Goal: Information Seeking & Learning: Learn about a topic

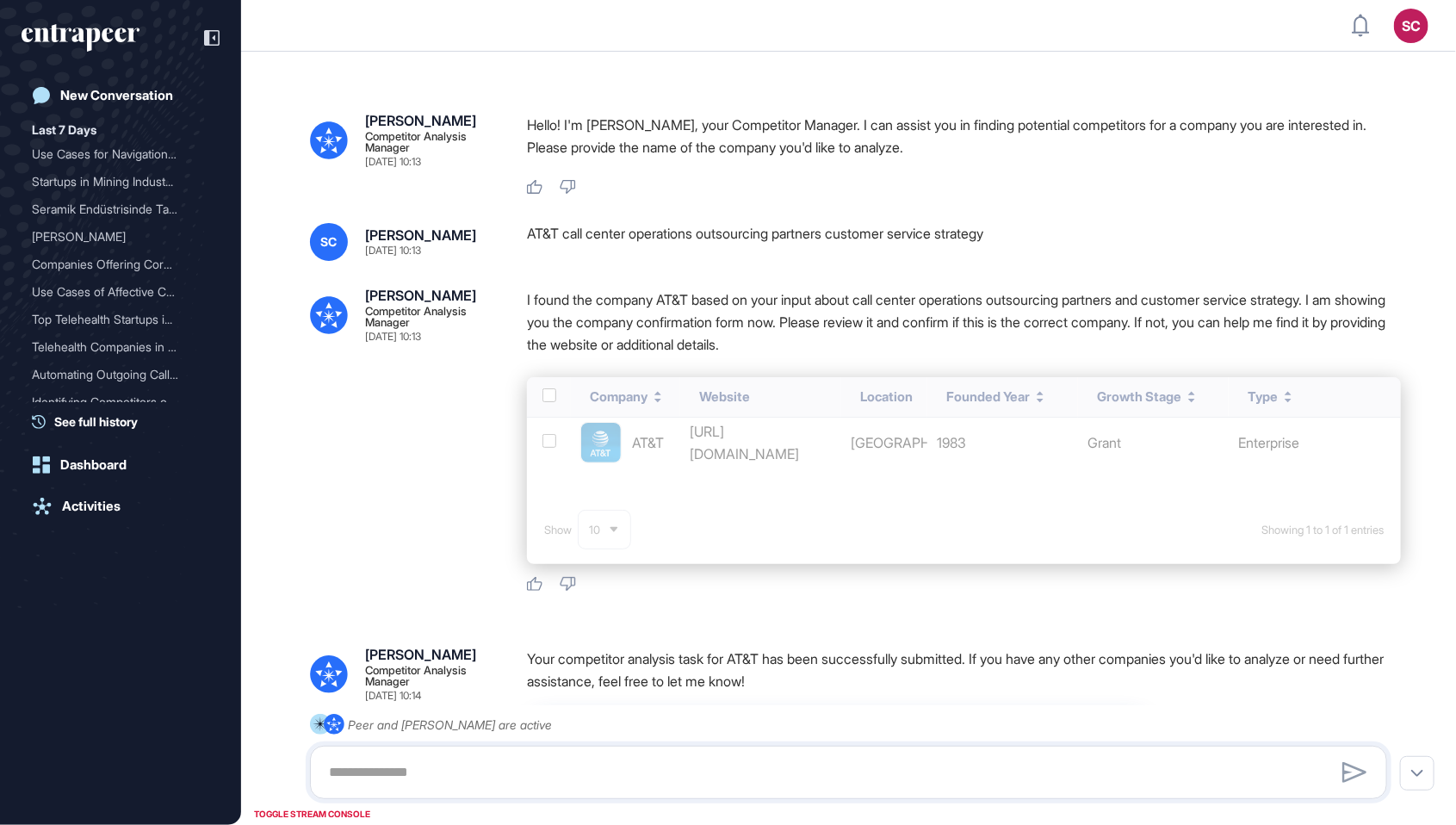
scroll to position [1, 1]
click at [745, 235] on div "AT&T call center operations outsourcing partners customer service strategy" at bounding box center [964, 242] width 874 height 38
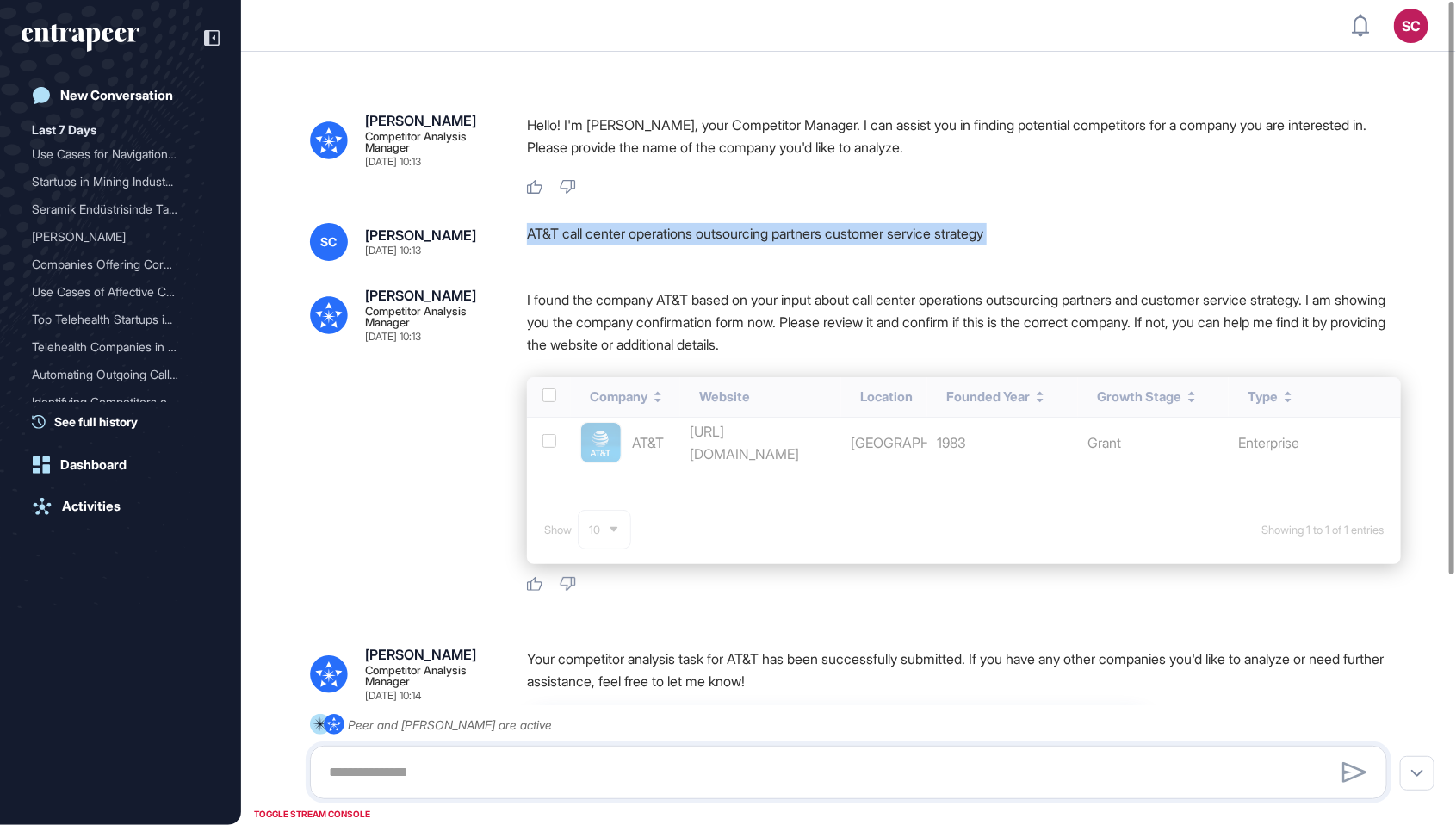
copy div "AT&T call center operations outsourcing partners customer service strategy"
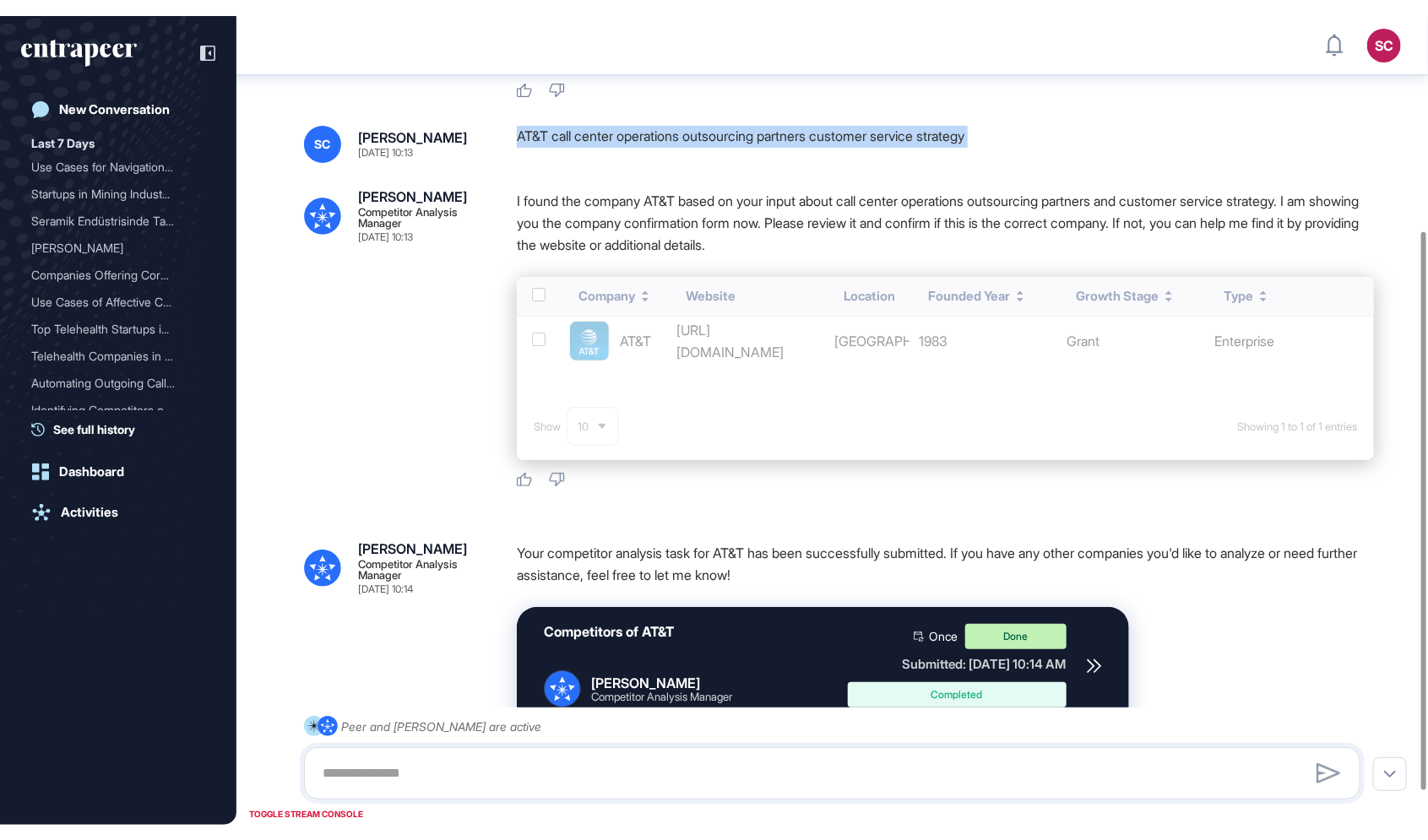
scroll to position [0, 0]
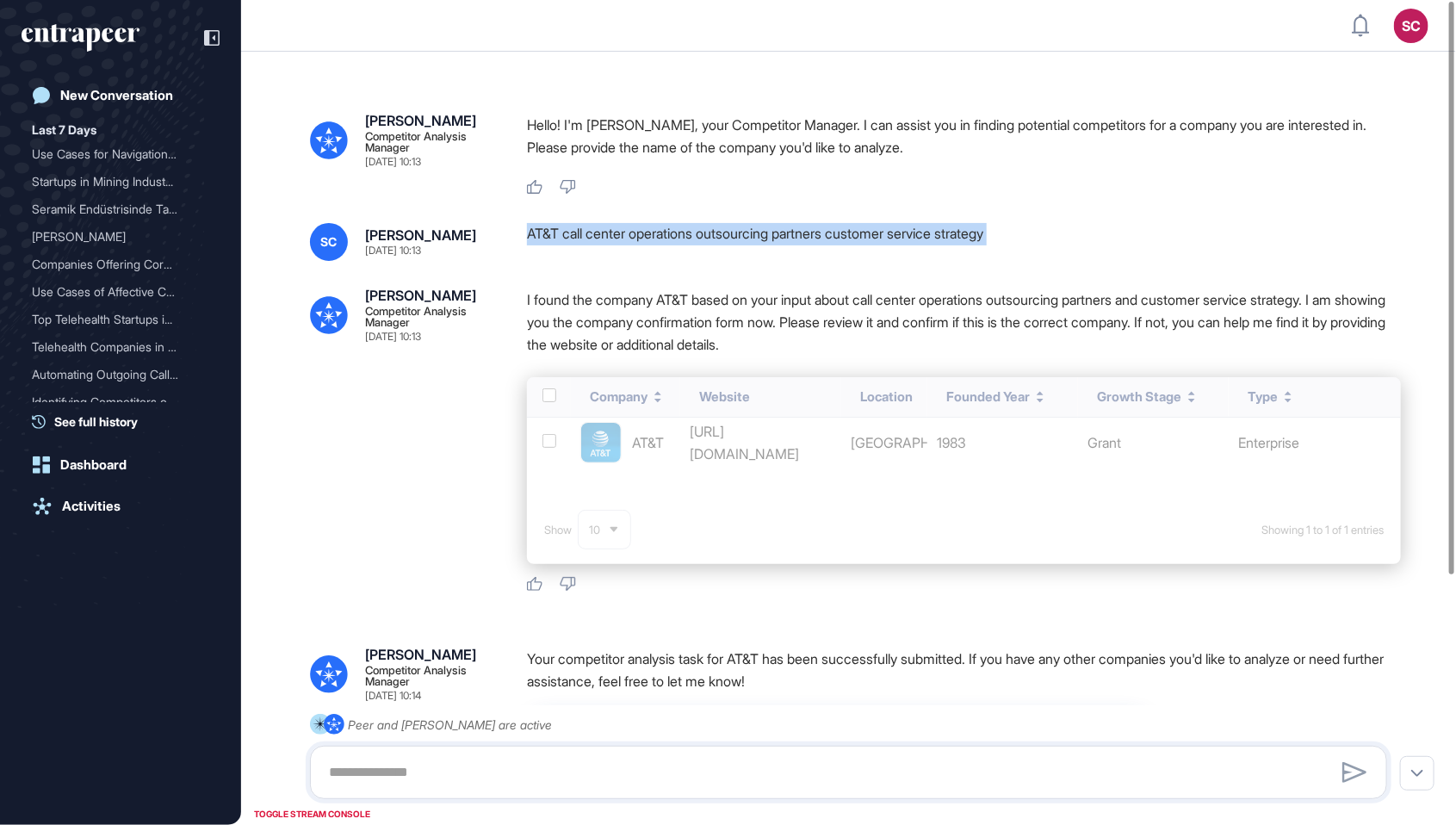
click at [552, 0] on html "SC Admin Dashboard Dashboard Profile My Content Request More Data New Conversat…" at bounding box center [728, 412] width 1456 height 825
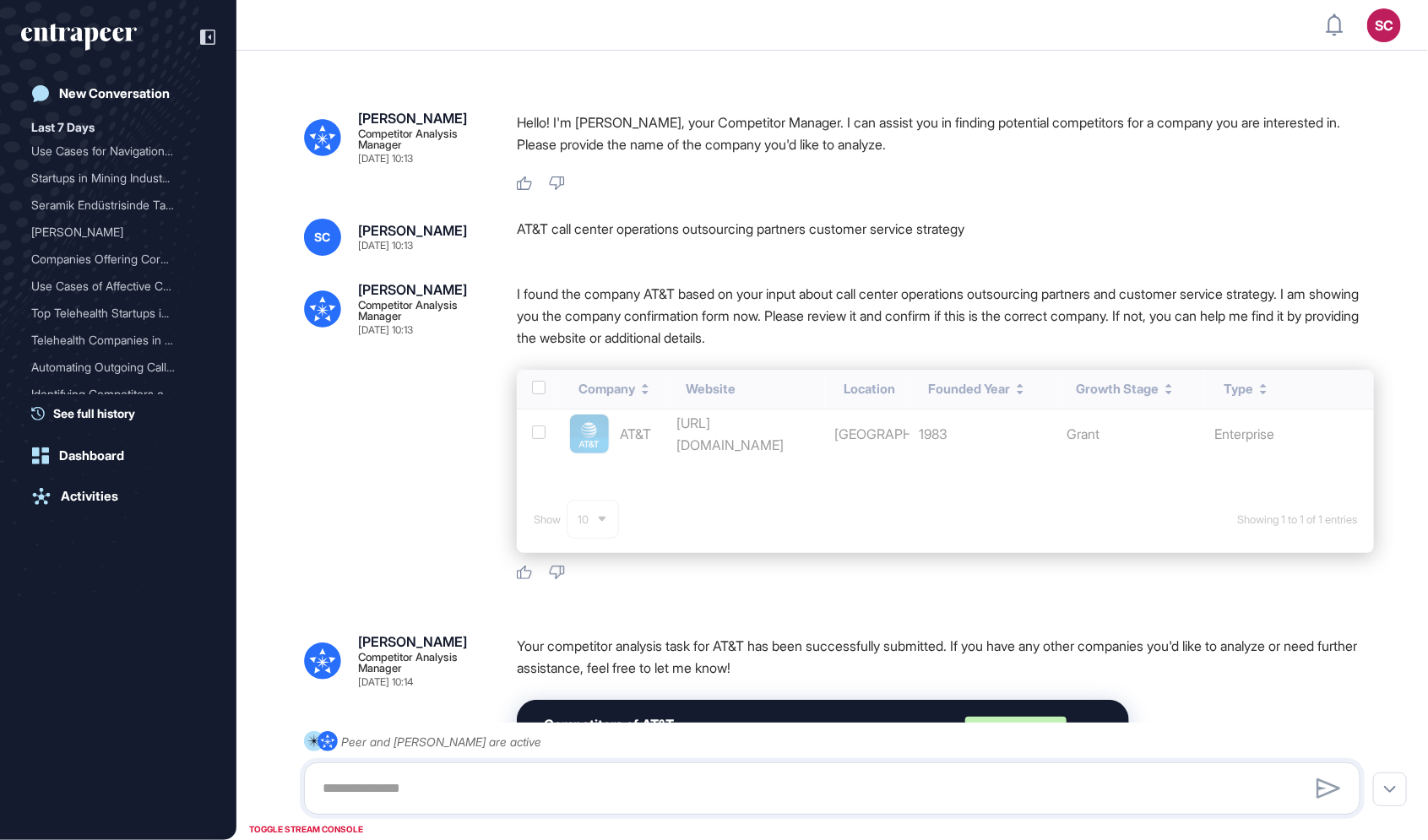
scroll to position [923, 1428]
click at [790, 344] on p "I found the company AT&T based on your input about call center operations outso…" at bounding box center [945, 316] width 857 height 66
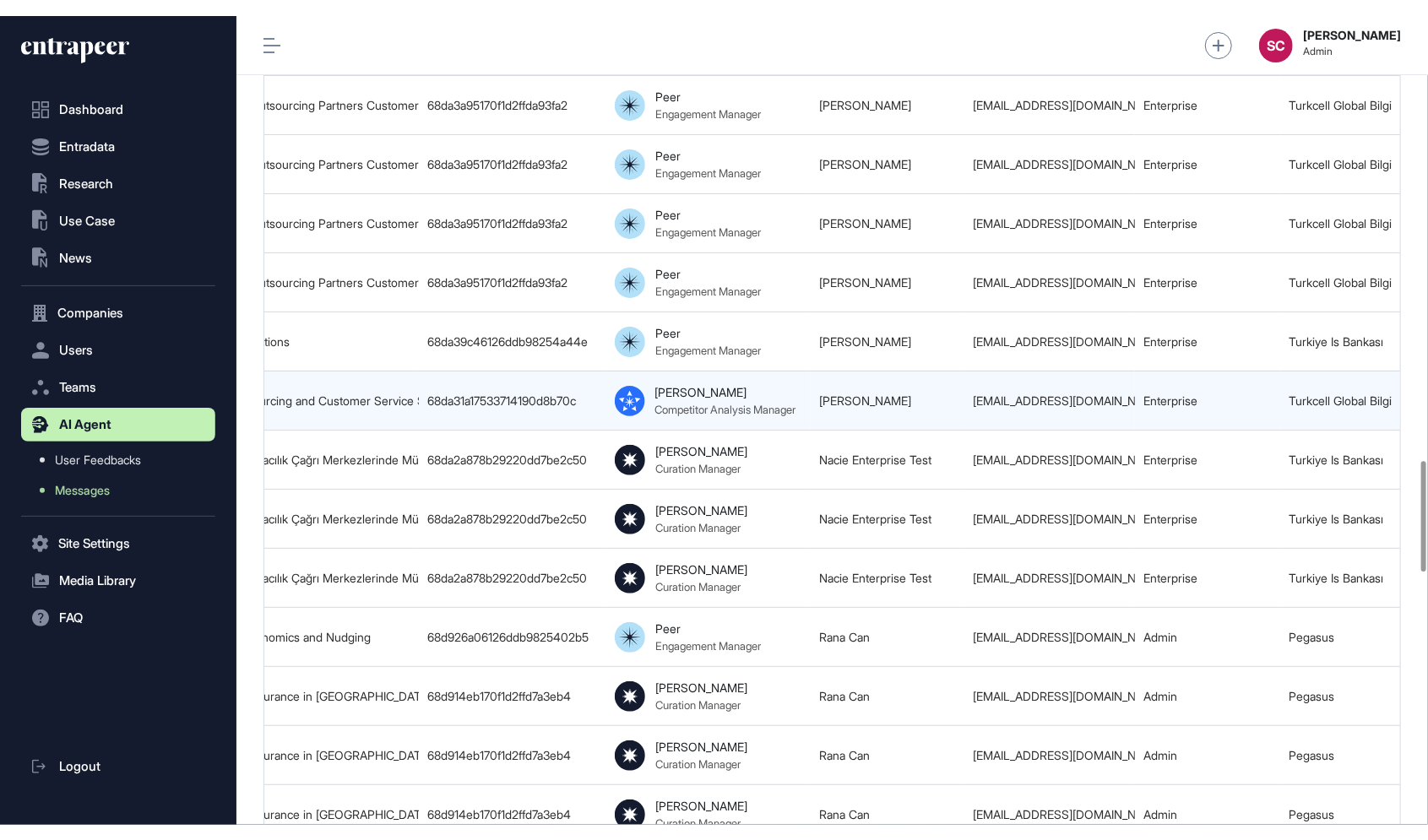
scroll to position [0, 376]
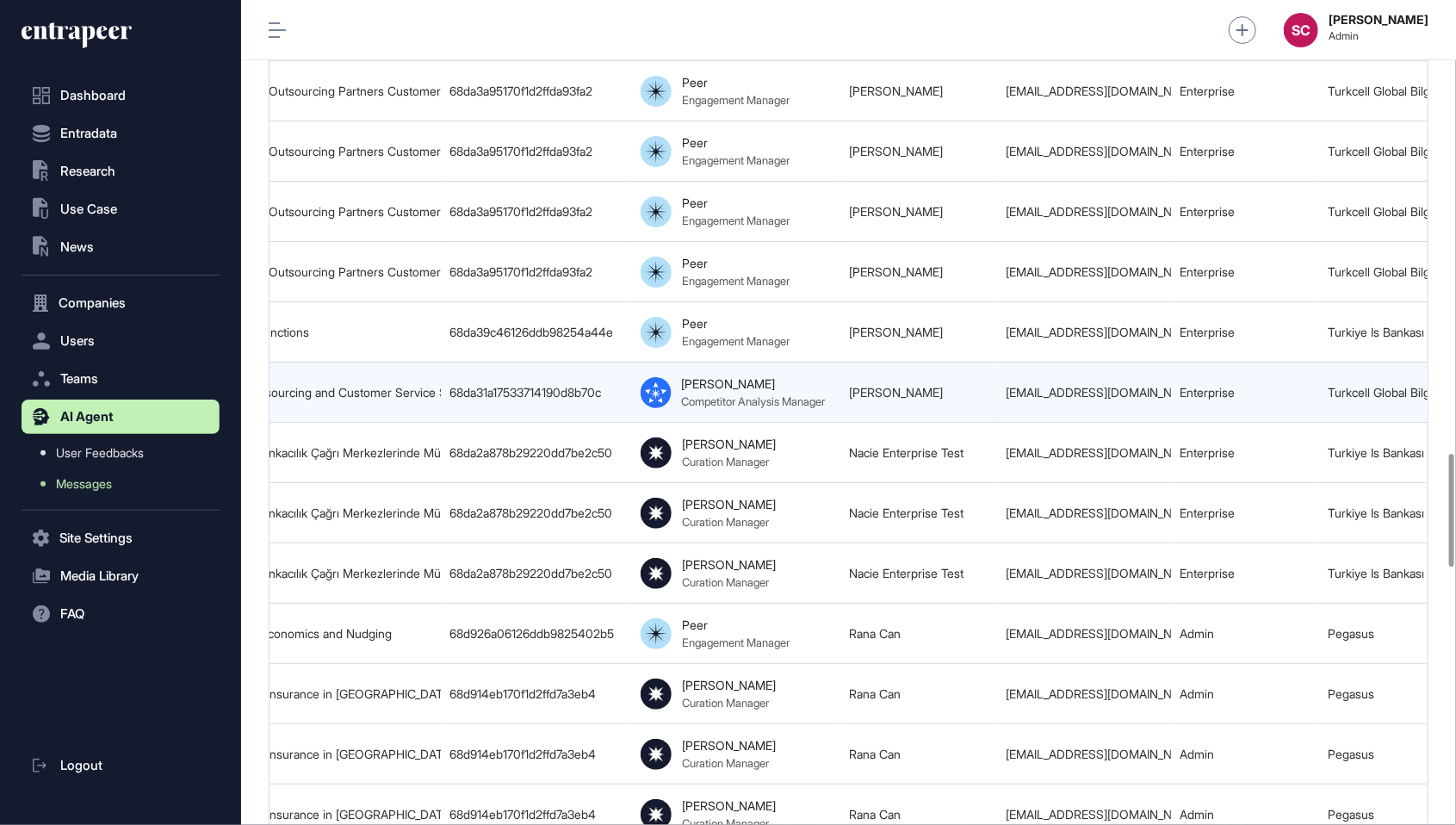
click at [1054, 362] on td "busra.ayyildizoglu@globalbilgi.com.tr" at bounding box center [1084, 393] width 174 height 60
copy tr "busra.ayyildizoglu@globalbilgi.com.tr"
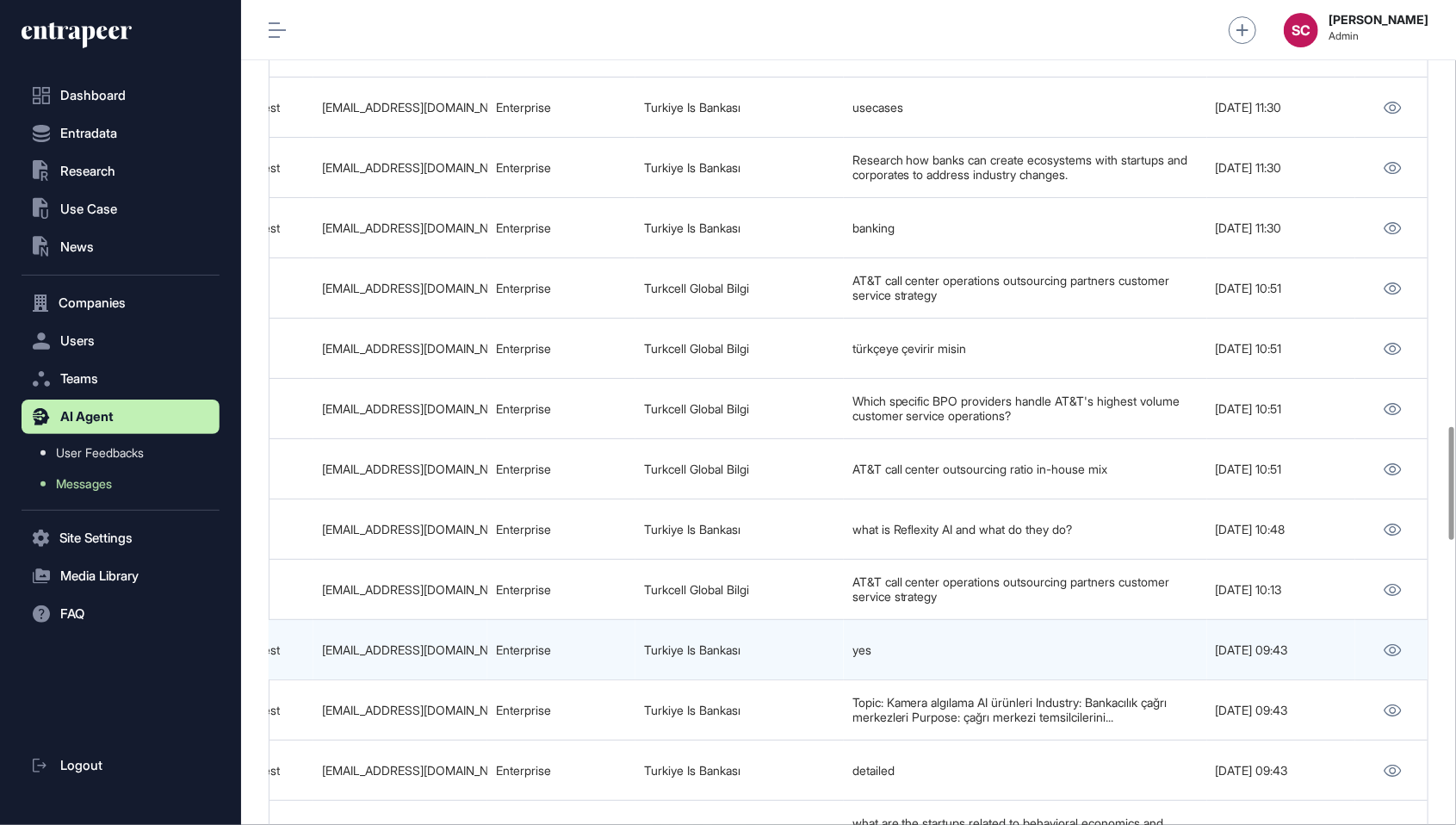
scroll to position [0, 1076]
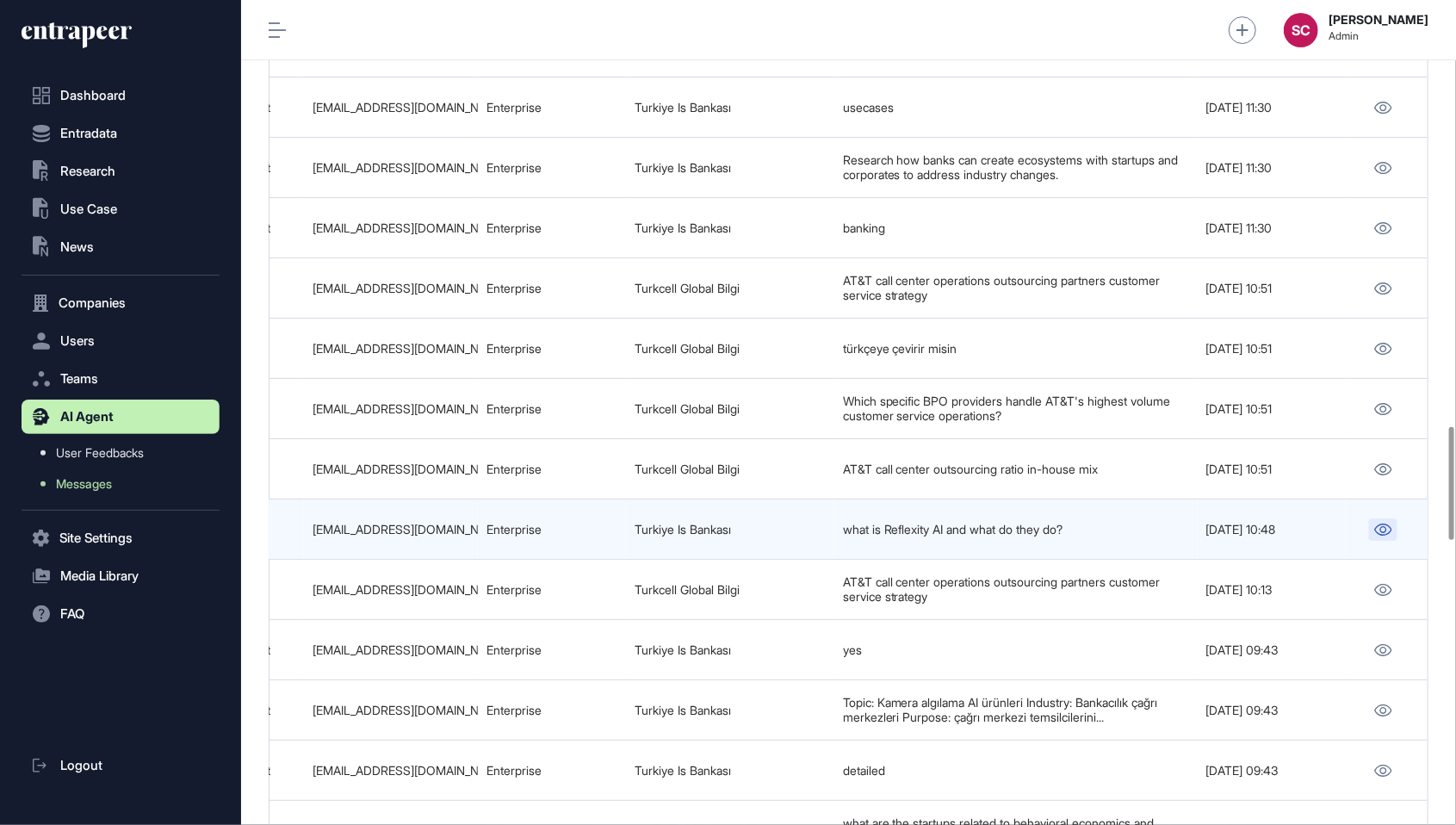
click at [1382, 524] on icon at bounding box center [1382, 530] width 17 height 12
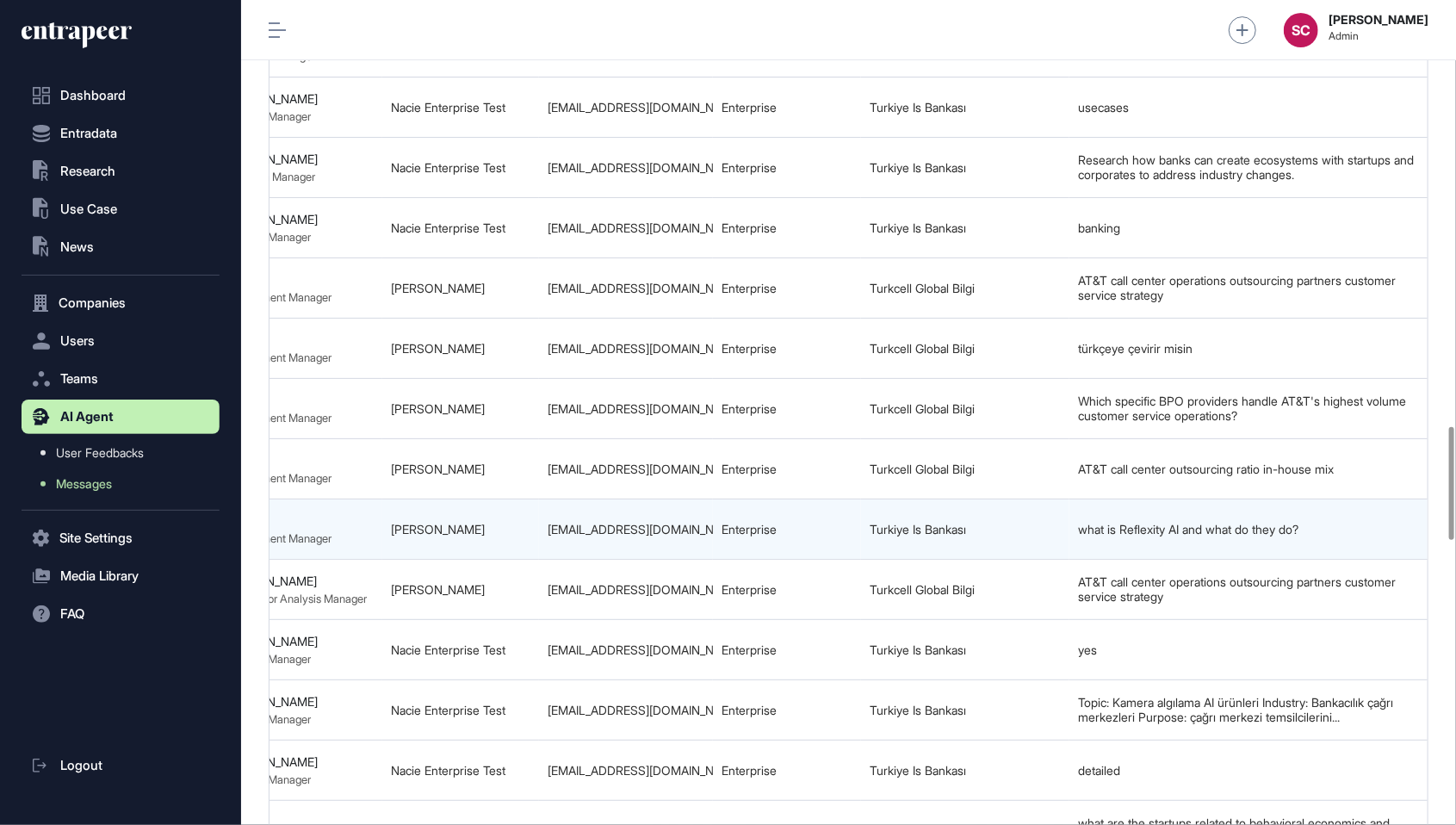
scroll to position [0, 840]
drag, startPoint x: 707, startPoint y: 481, endPoint x: 540, endPoint y: 477, distance: 167.0
click at [540, 500] on td "hilal.senkul@isbank.com.tr" at bounding box center [626, 530] width 174 height 60
copy div "hilal.senkul@isbank.com.tr"
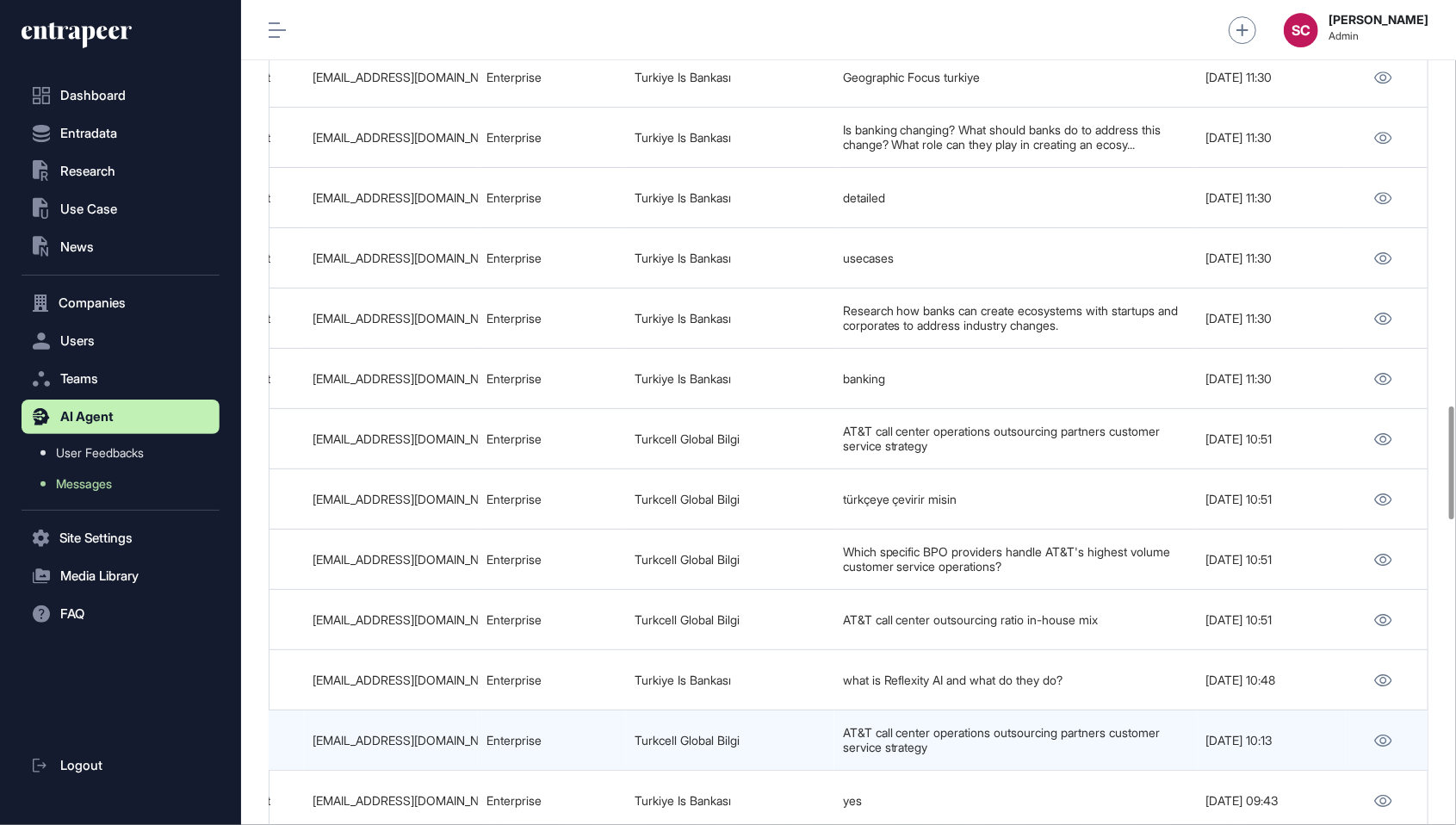
scroll to position [2963, 0]
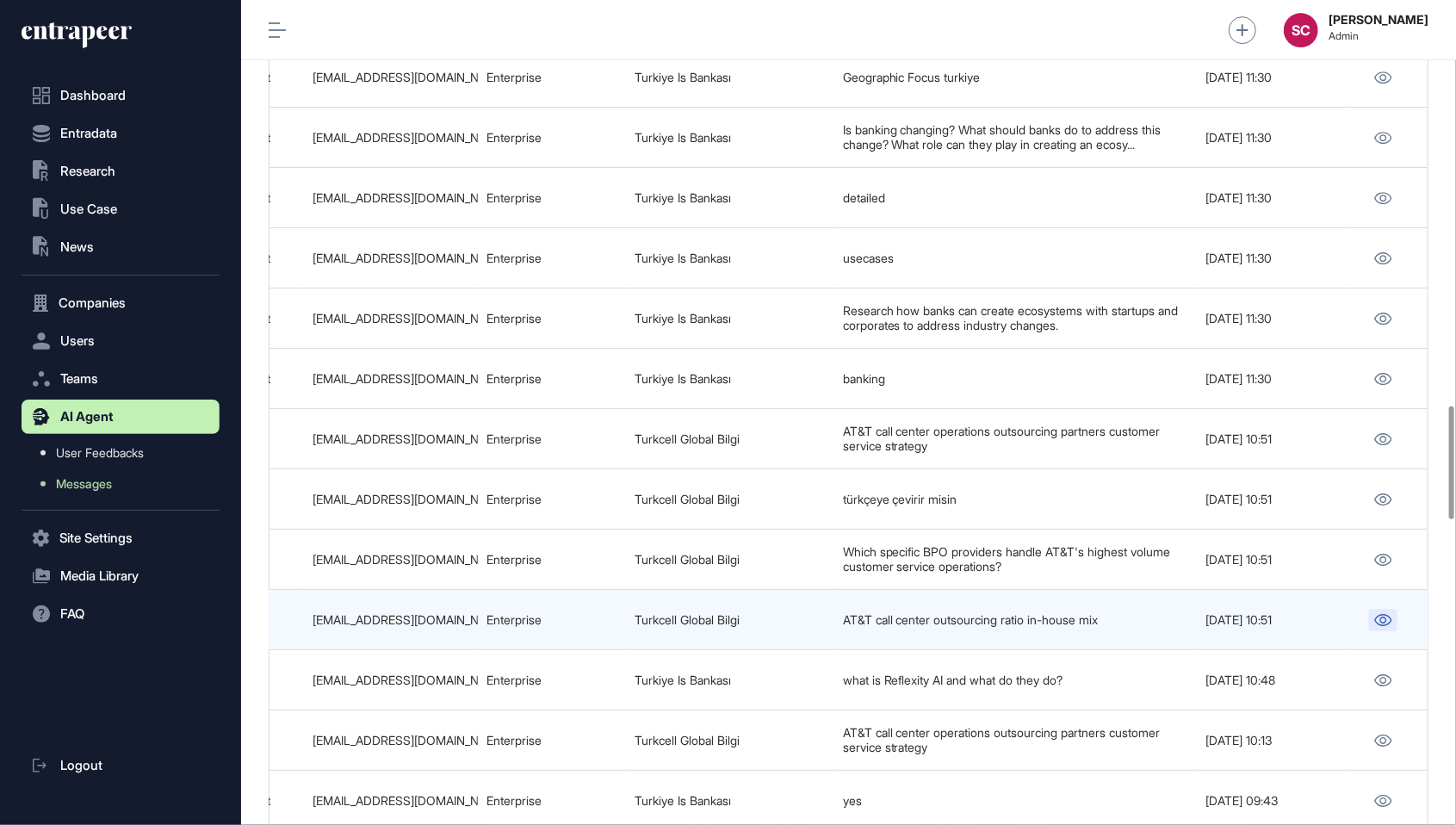
click at [1379, 609] on link at bounding box center [1383, 619] width 28 height 22
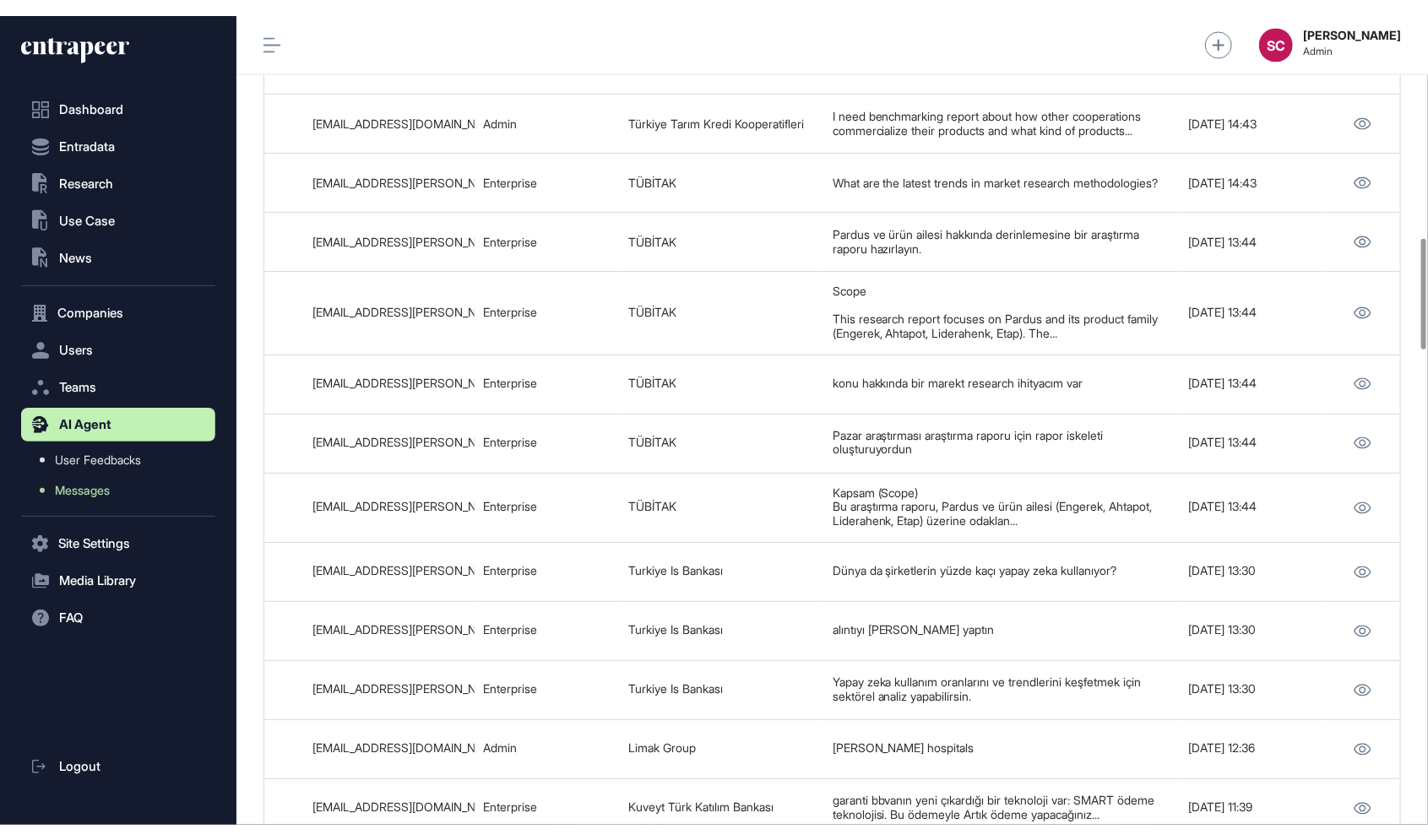
scroll to position [0, 1055]
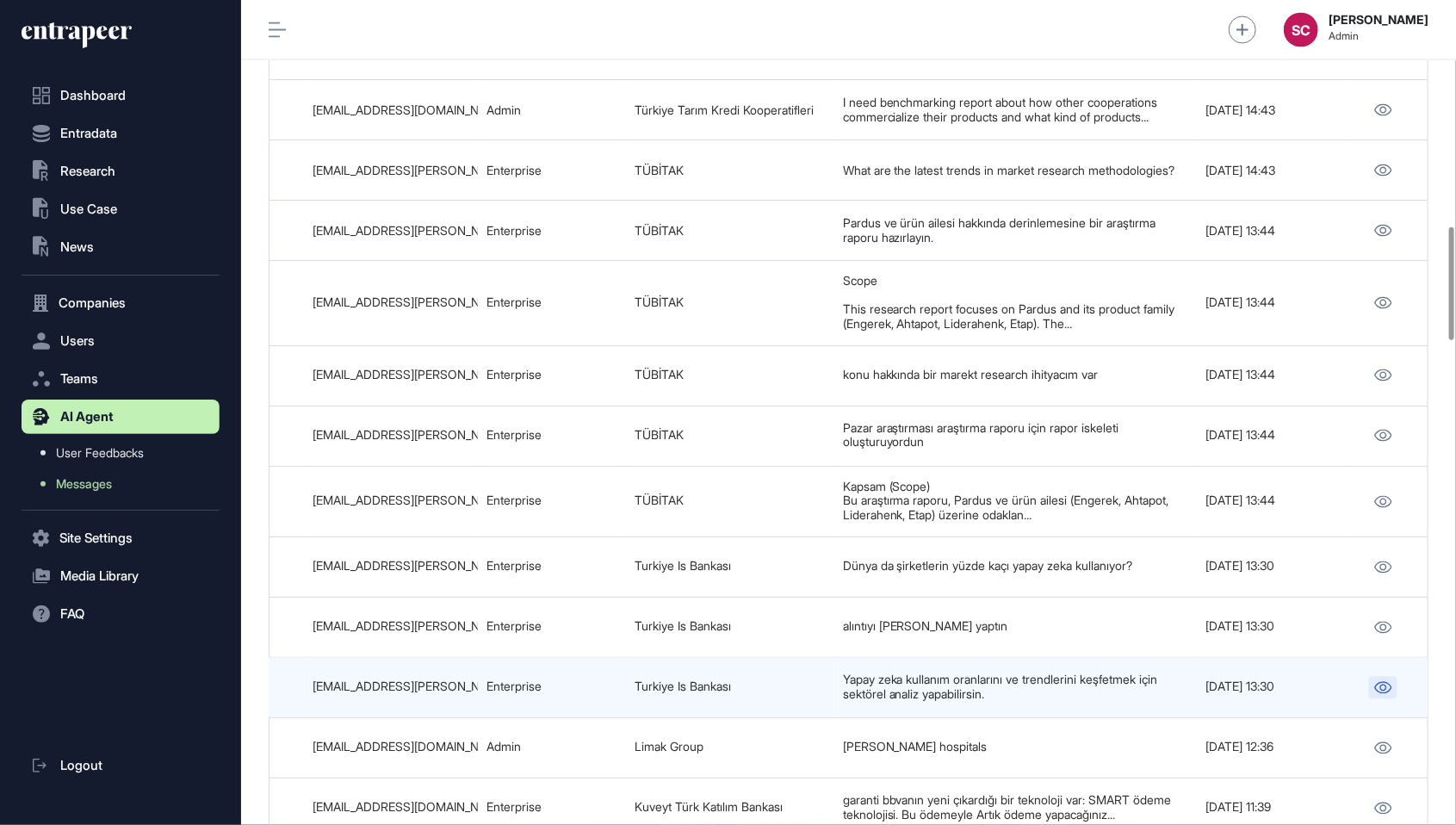
click at [1369, 677] on link at bounding box center [1383, 688] width 28 height 22
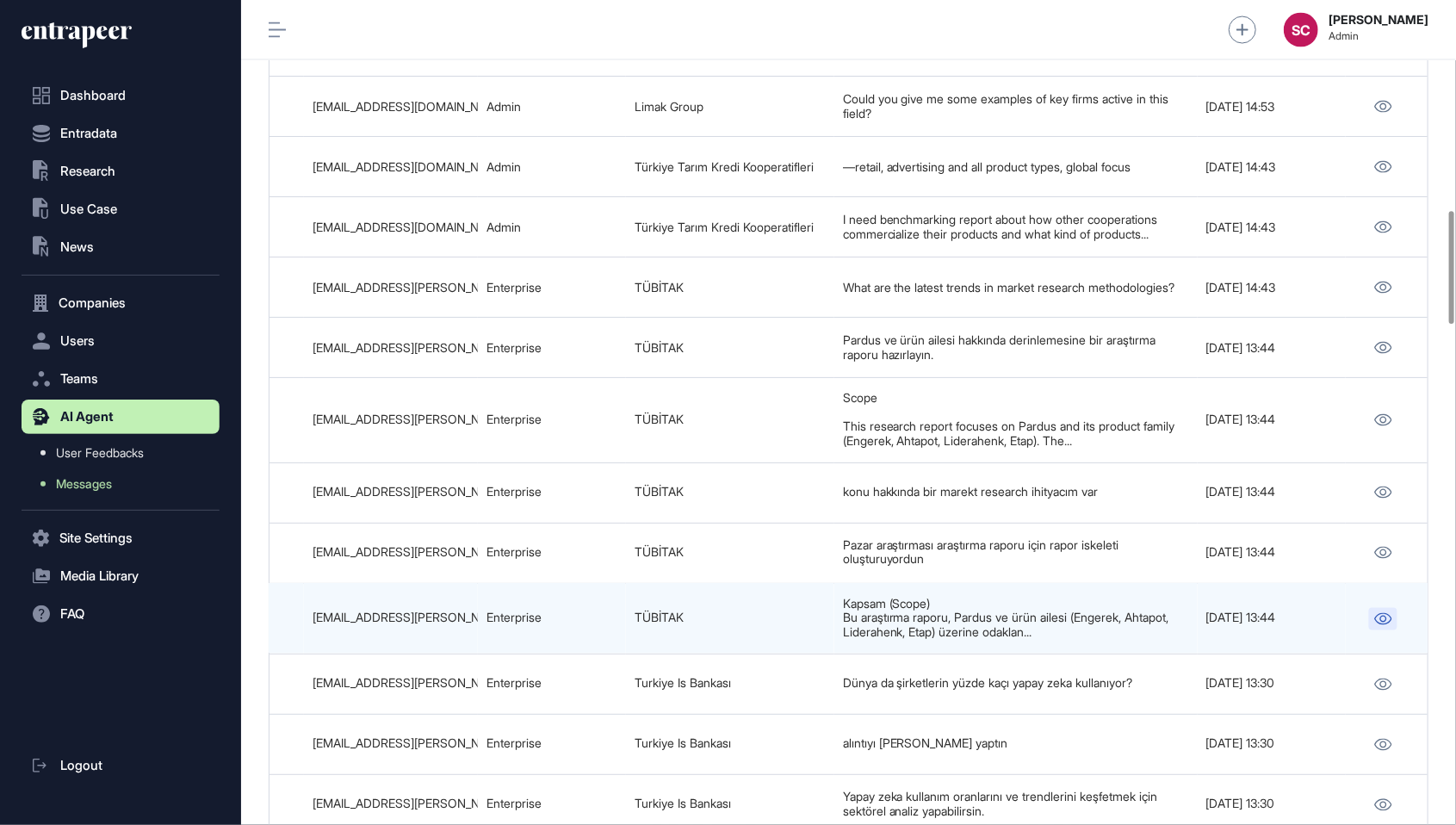
click at [1371, 608] on link at bounding box center [1383, 619] width 28 height 22
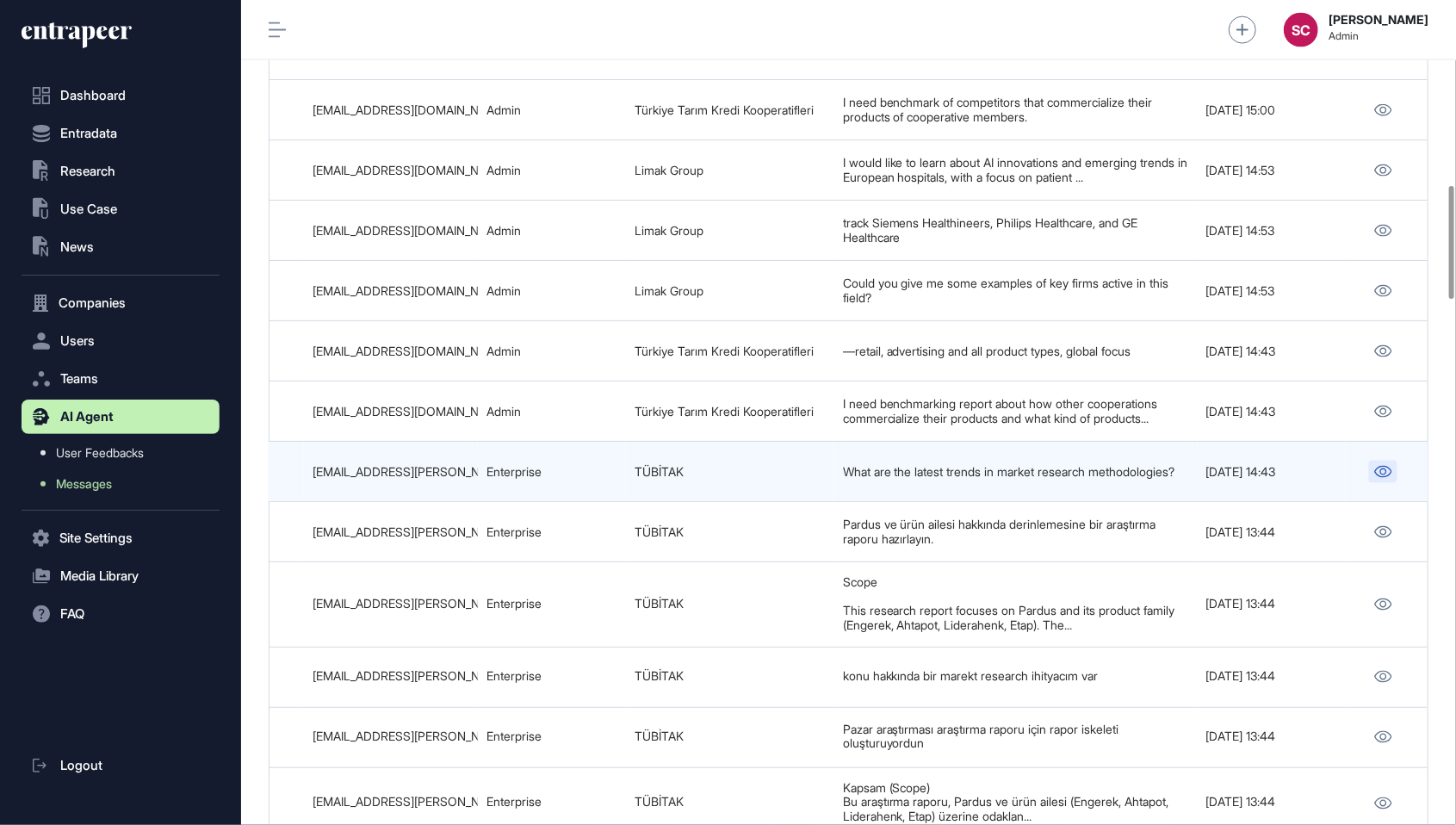
click at [1390, 461] on link at bounding box center [1383, 471] width 28 height 22
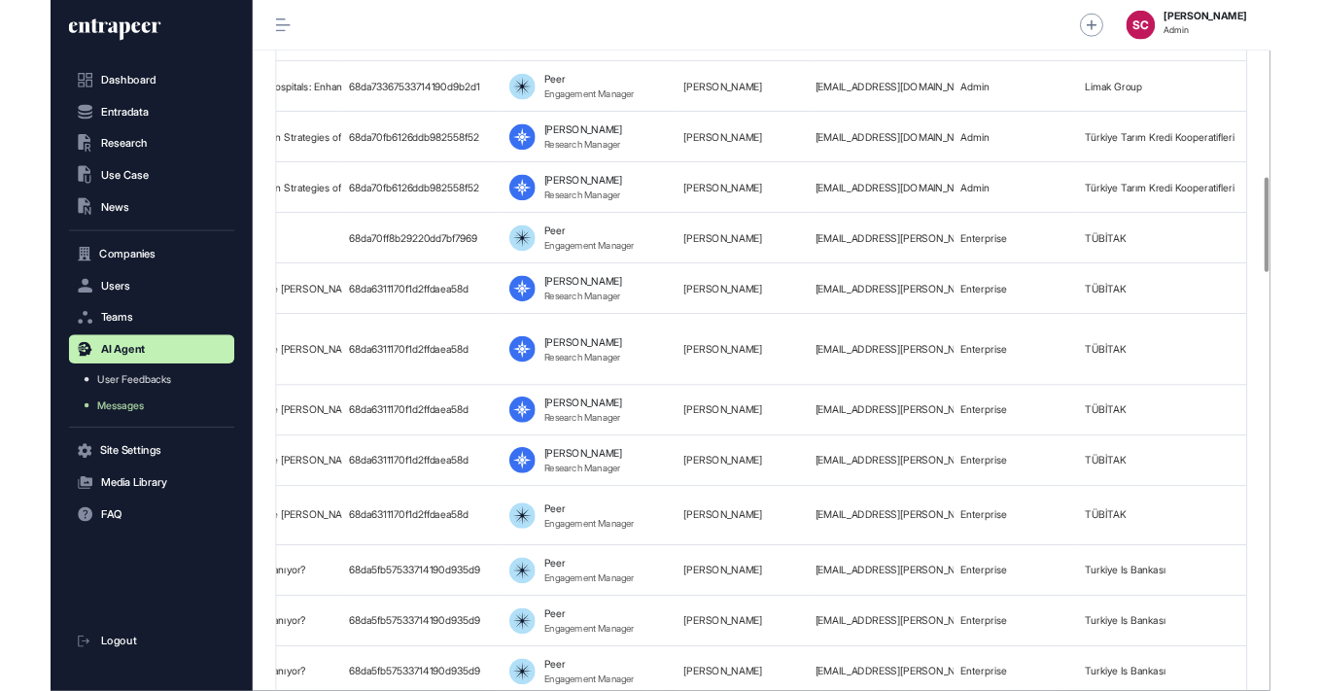
scroll to position [1734, 0]
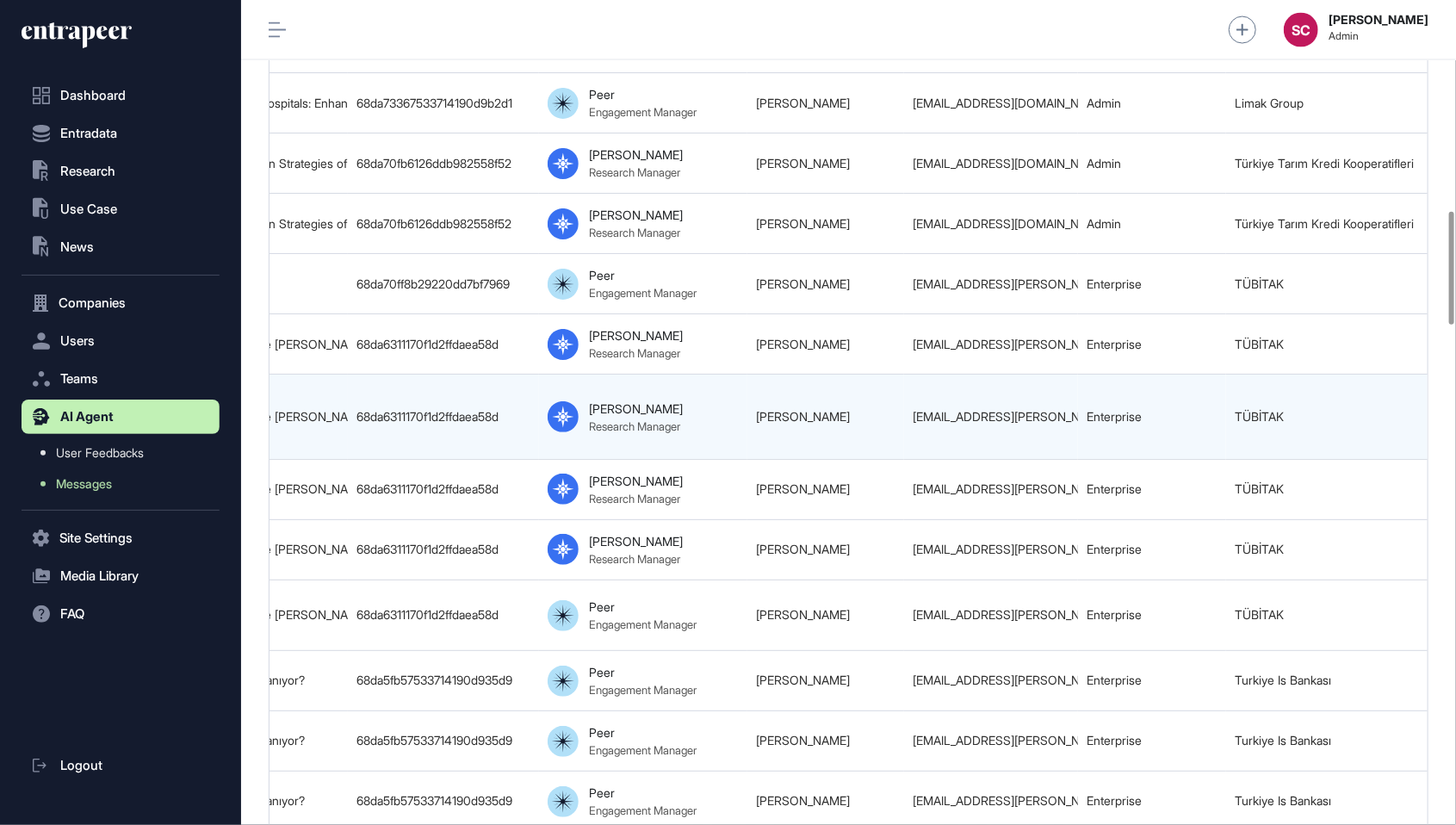
click at [1001, 410] on div "kevser.derman@tubitak.gov.tr" at bounding box center [990, 417] width 157 height 14
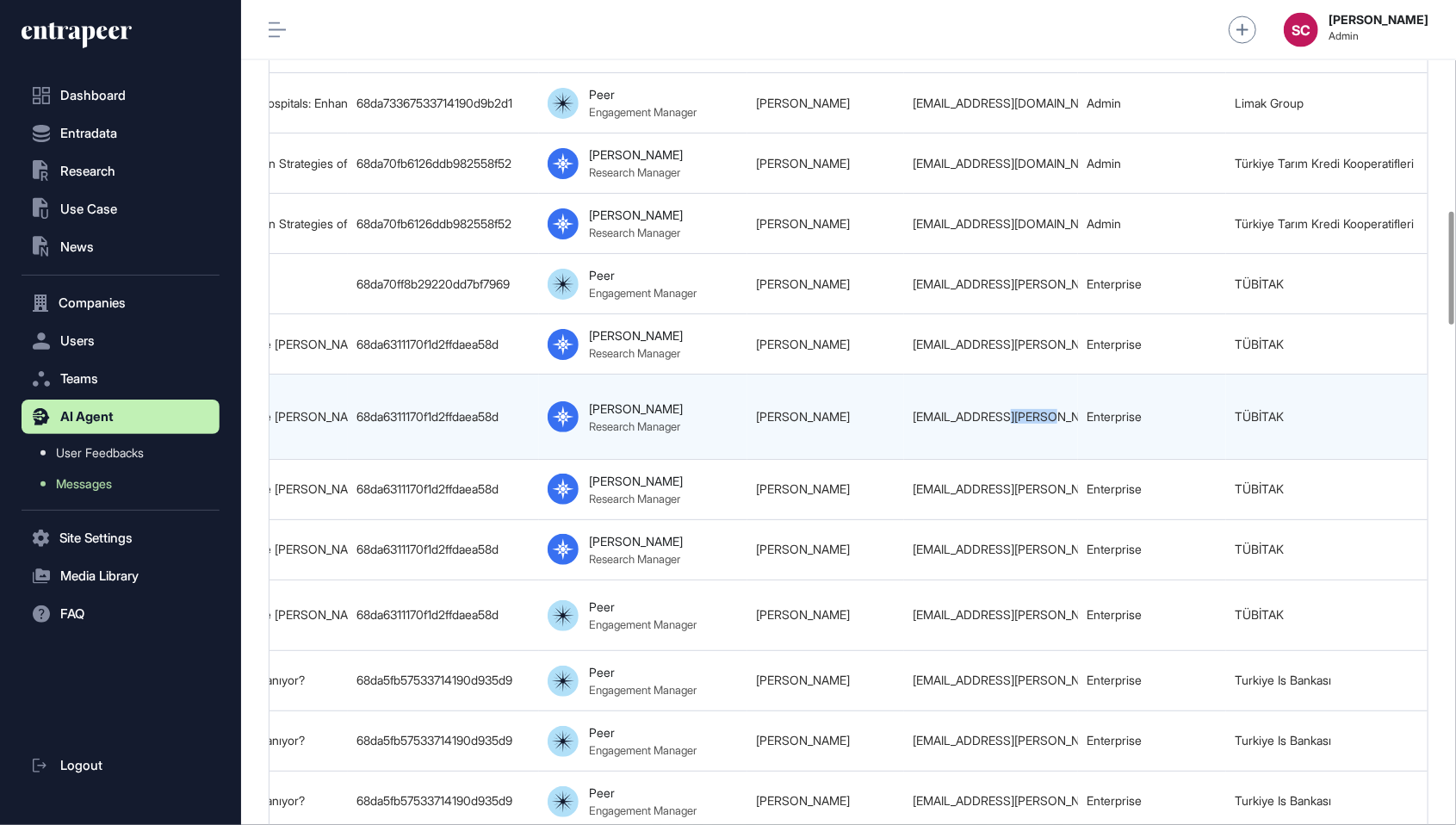
click at [1001, 410] on div "kevser.derman@tubitak.gov.tr" at bounding box center [990, 417] width 157 height 14
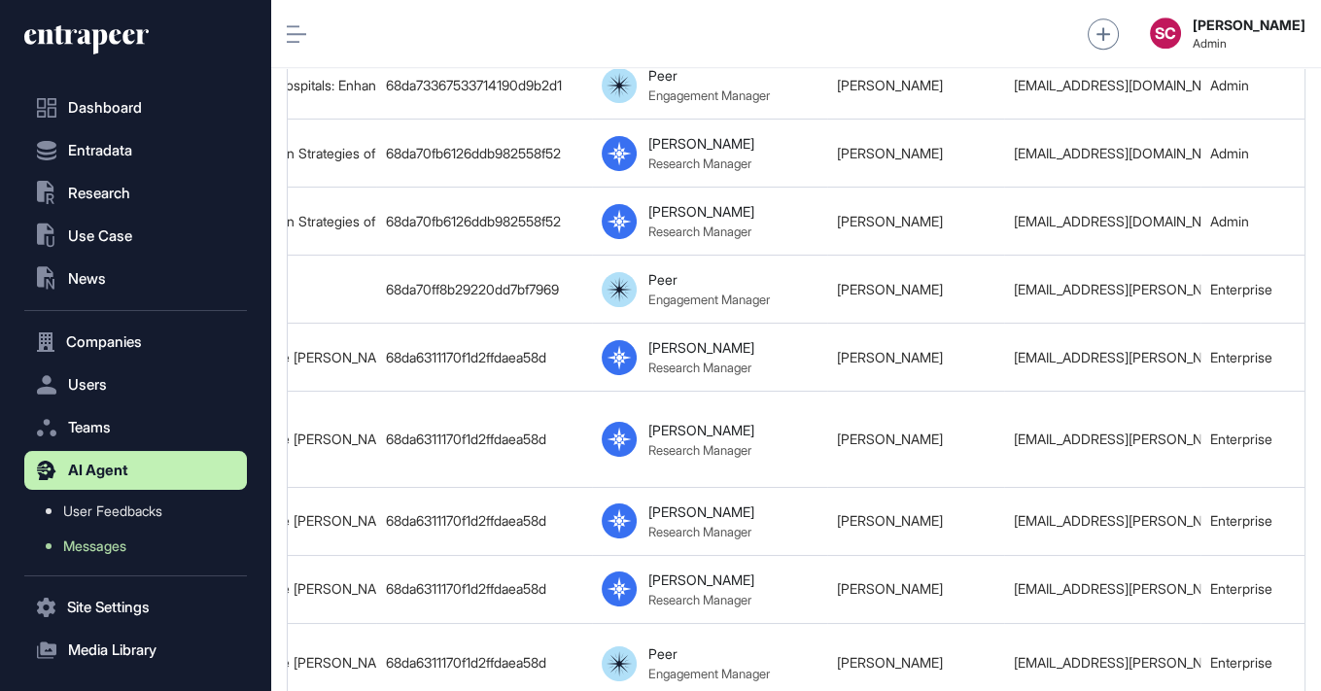
scroll to position [786, 1118]
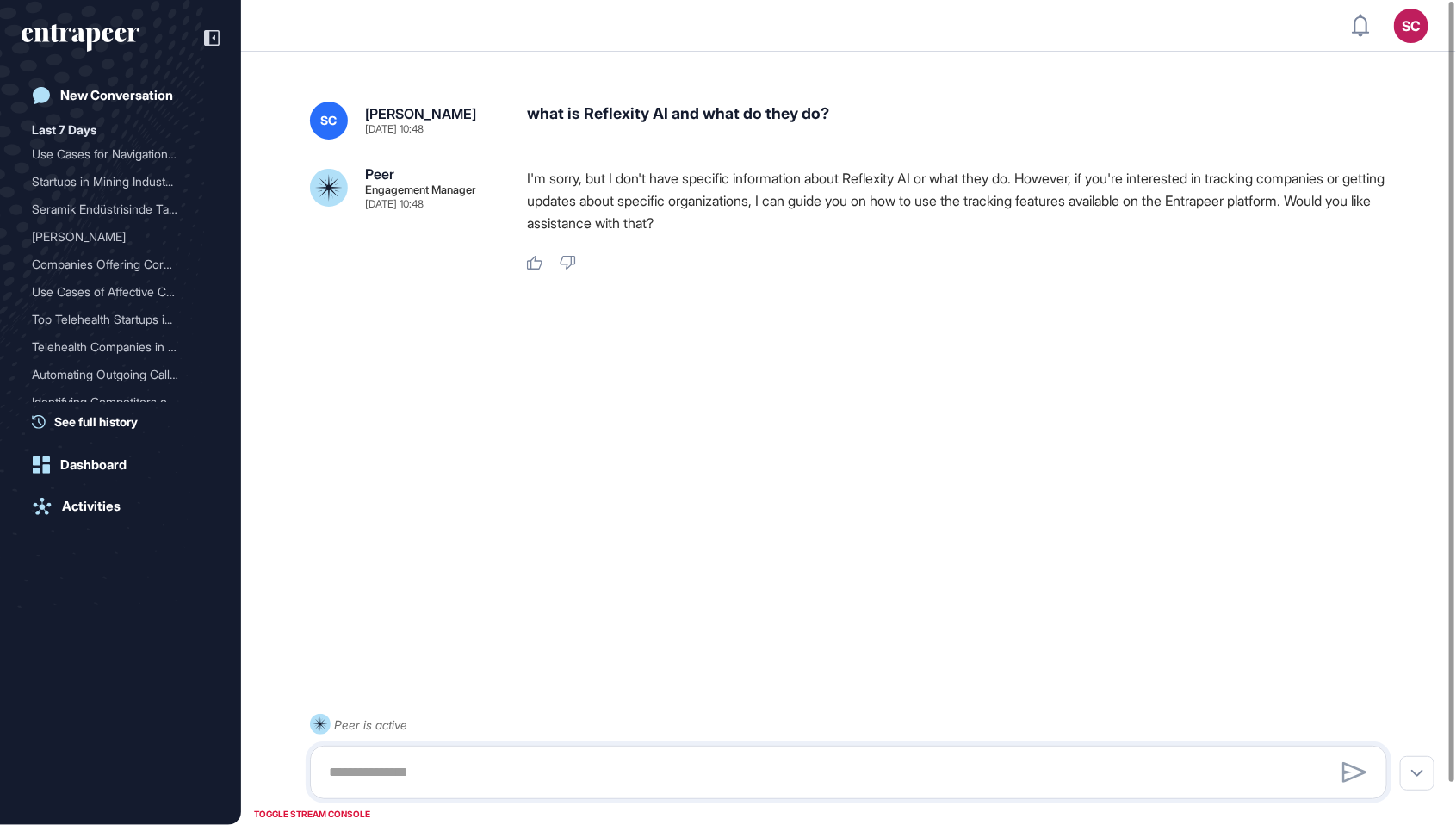
click at [888, 182] on p "I'm sorry, but I don't have specific information about Reflexity AI or what the…" at bounding box center [964, 201] width 874 height 67
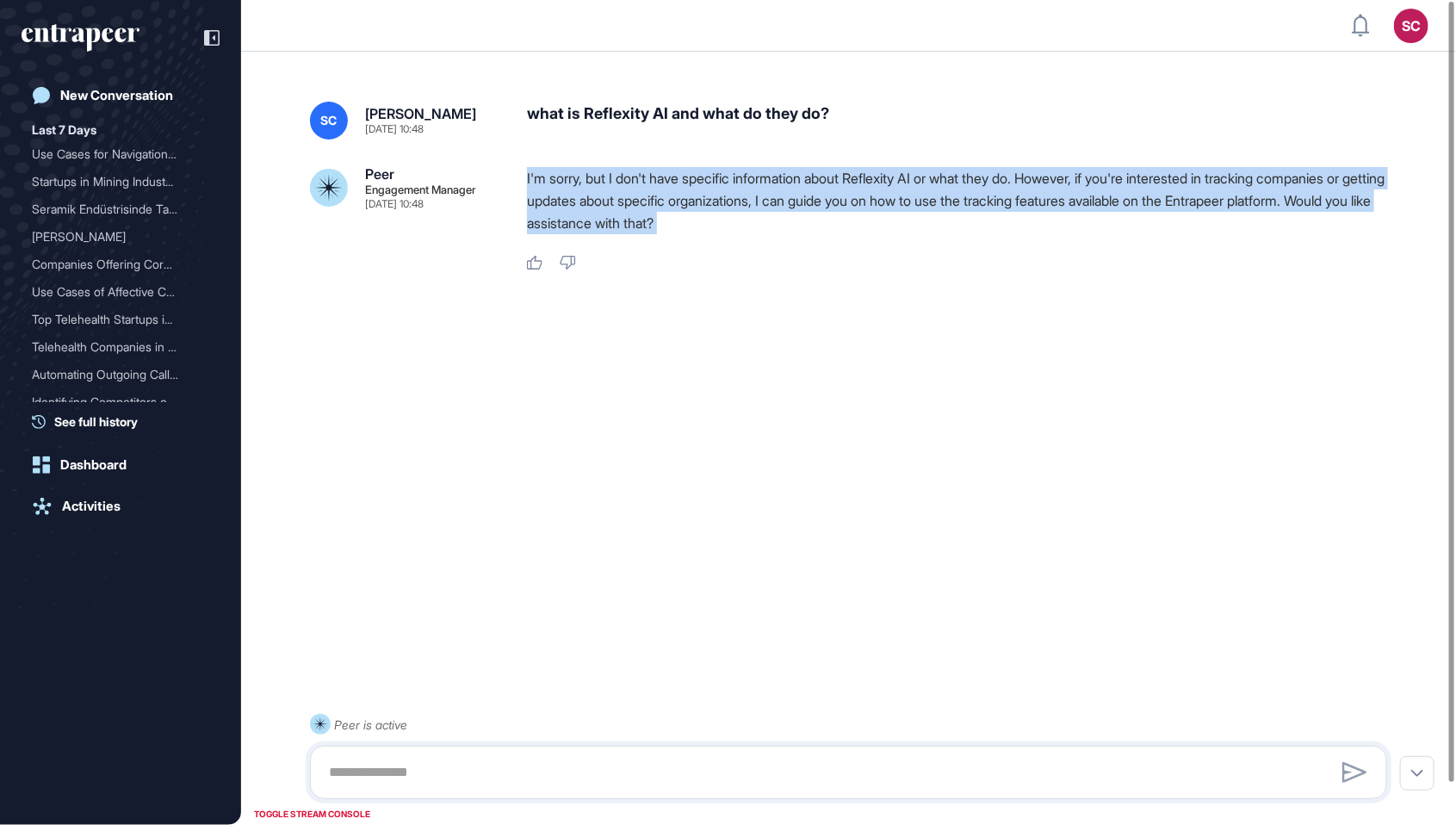
click at [888, 182] on p "I'm sorry, but I don't have specific information about Reflexity AI or what the…" at bounding box center [964, 201] width 874 height 67
click at [929, 183] on p "I'm sorry, but I don't have specific information about Reflexity AI or what the…" at bounding box center [964, 201] width 874 height 67
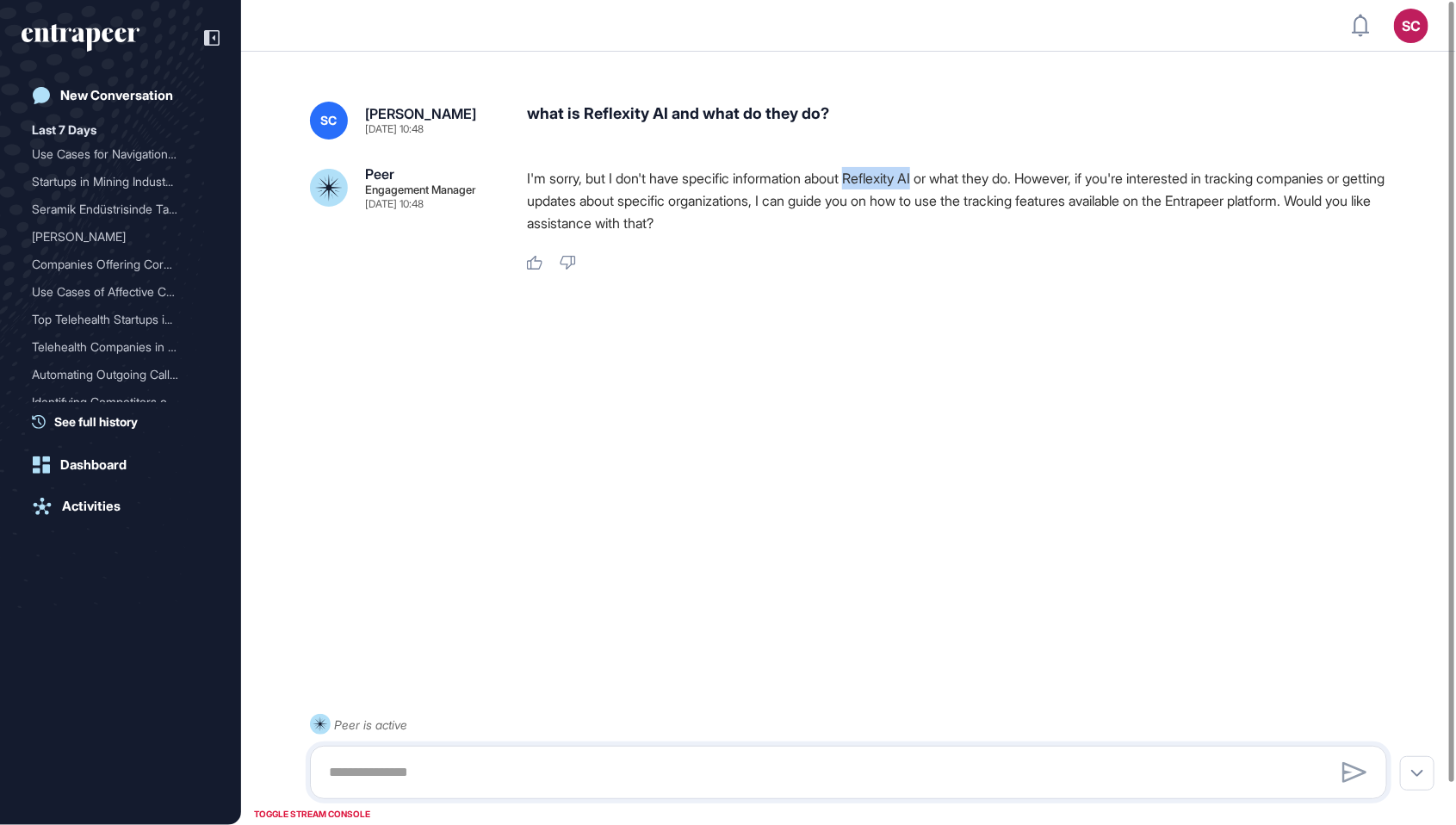
drag, startPoint x: 939, startPoint y: 184, endPoint x: 868, endPoint y: 182, distance: 71.0
click at [868, 182] on p "I'm sorry, but I don't have specific information about Reflexity AI or what the…" at bounding box center [964, 201] width 874 height 67
copy p "Reflexity AI"
click at [641, 123] on div "what is Reflexity AI and what do they do?" at bounding box center [964, 121] width 874 height 38
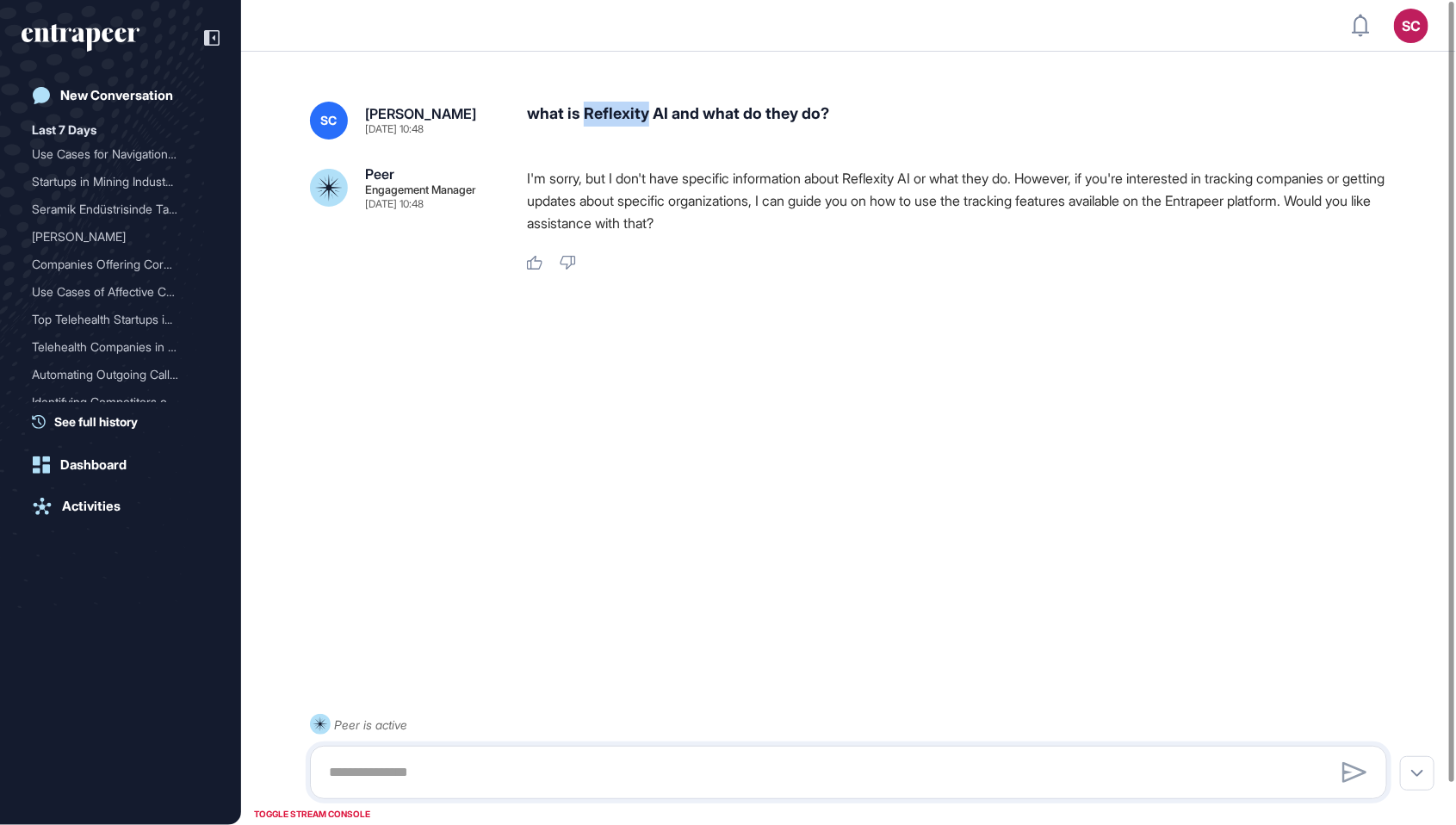
click at [641, 123] on div "what is Reflexity AI and what do they do?" at bounding box center [964, 121] width 874 height 38
click at [680, 118] on div "what is Reflexity AI and what do they do?" at bounding box center [964, 121] width 874 height 38
drag, startPoint x: 673, startPoint y: 122, endPoint x: 588, endPoint y: 122, distance: 85.0
click at [588, 122] on div "what is Reflexity AI and what do they do?" at bounding box center [964, 121] width 874 height 38
copy div "Reflexity AI"
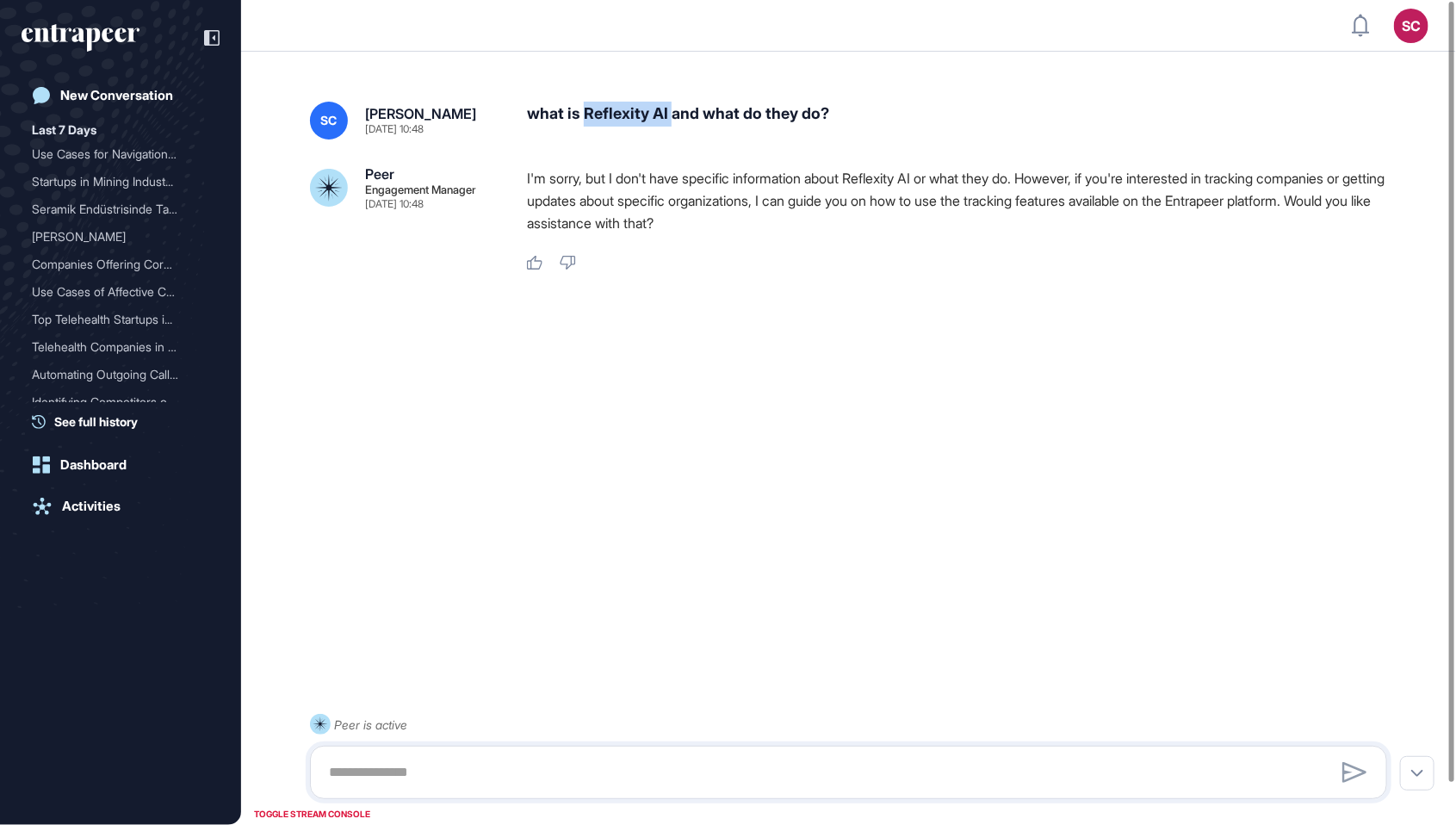
click at [588, 122] on div "what is Reflexity AI and what do they do?" at bounding box center [964, 121] width 874 height 38
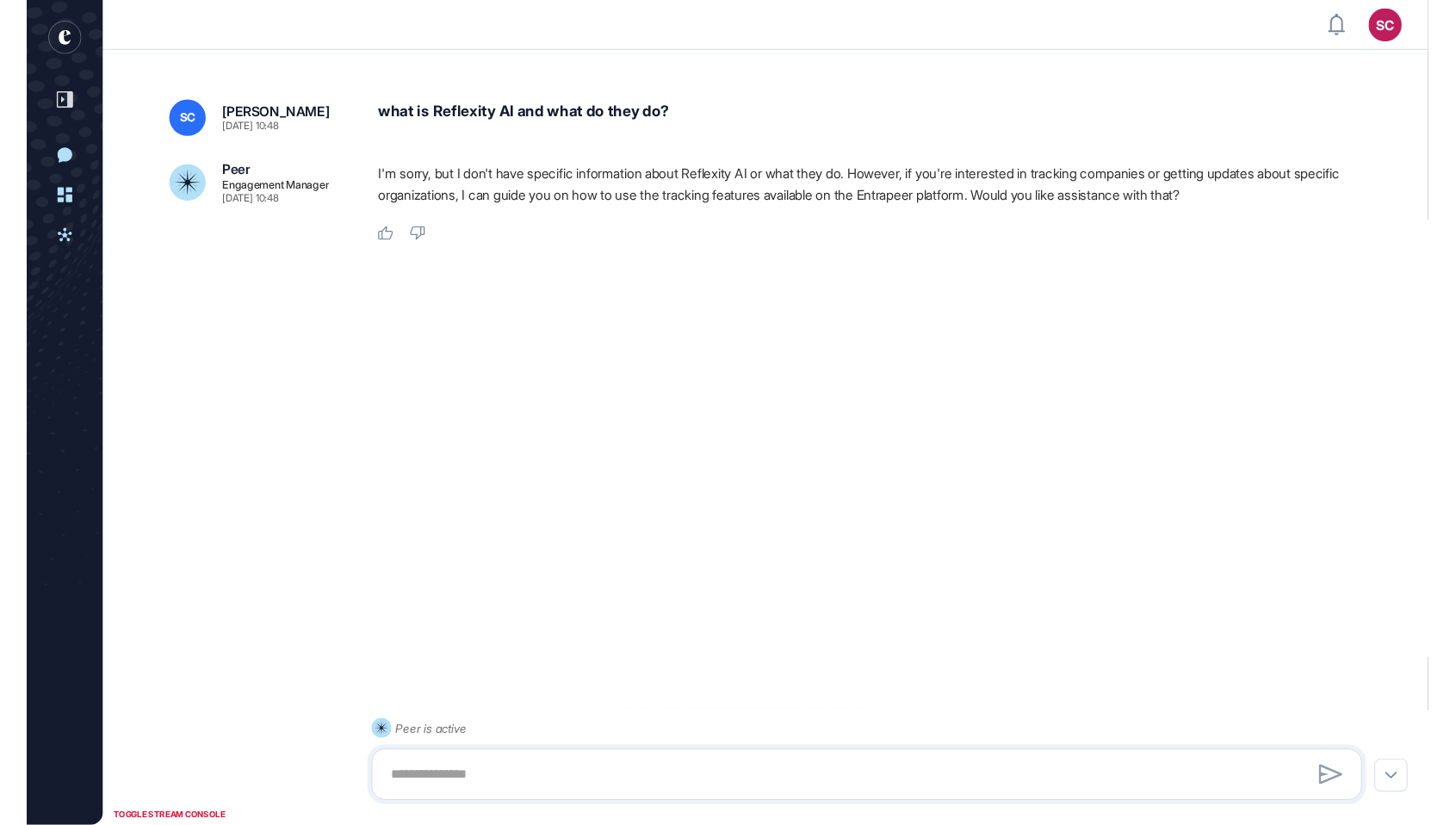
scroll to position [909, 1456]
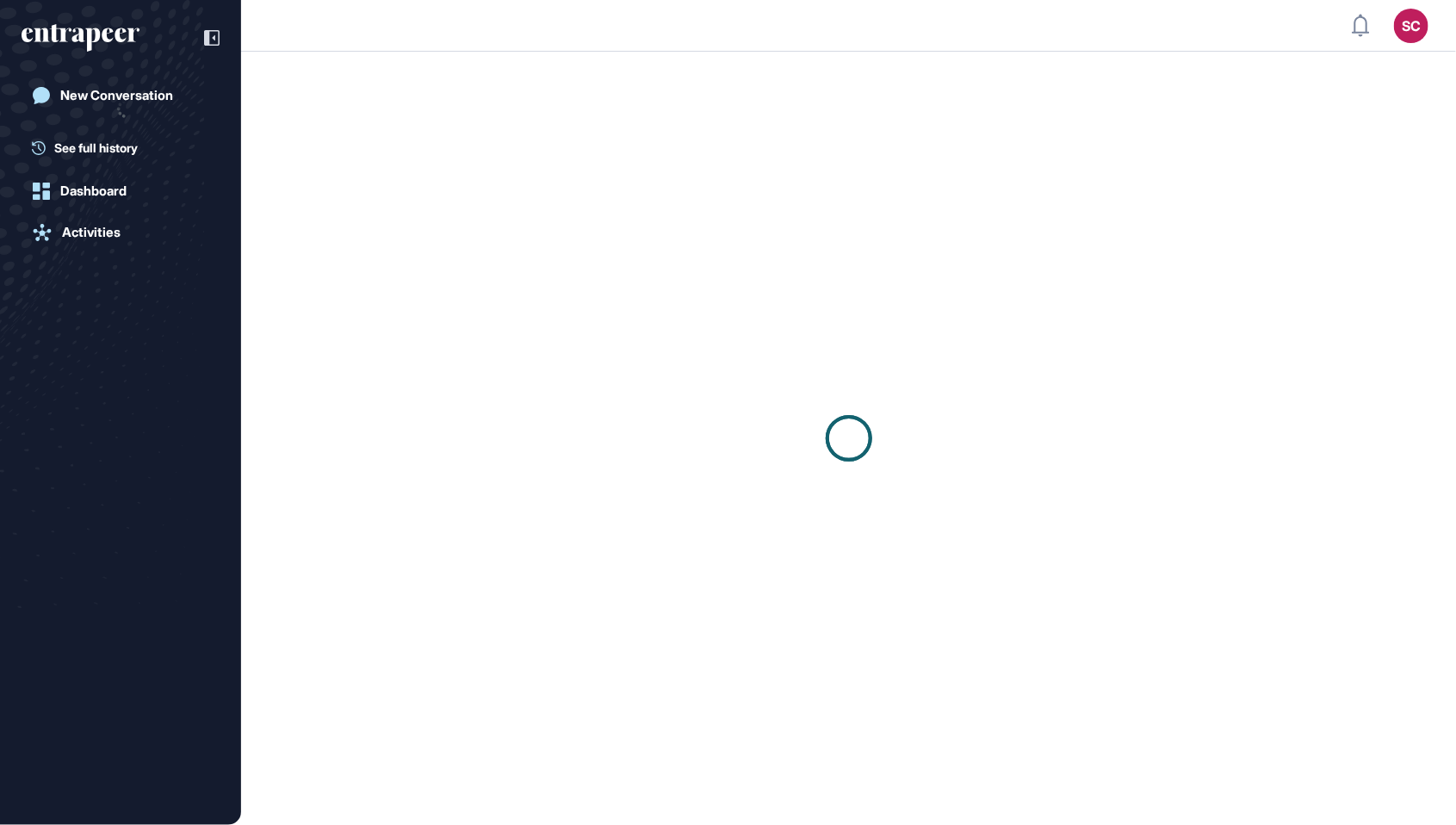
scroll to position [1, 1]
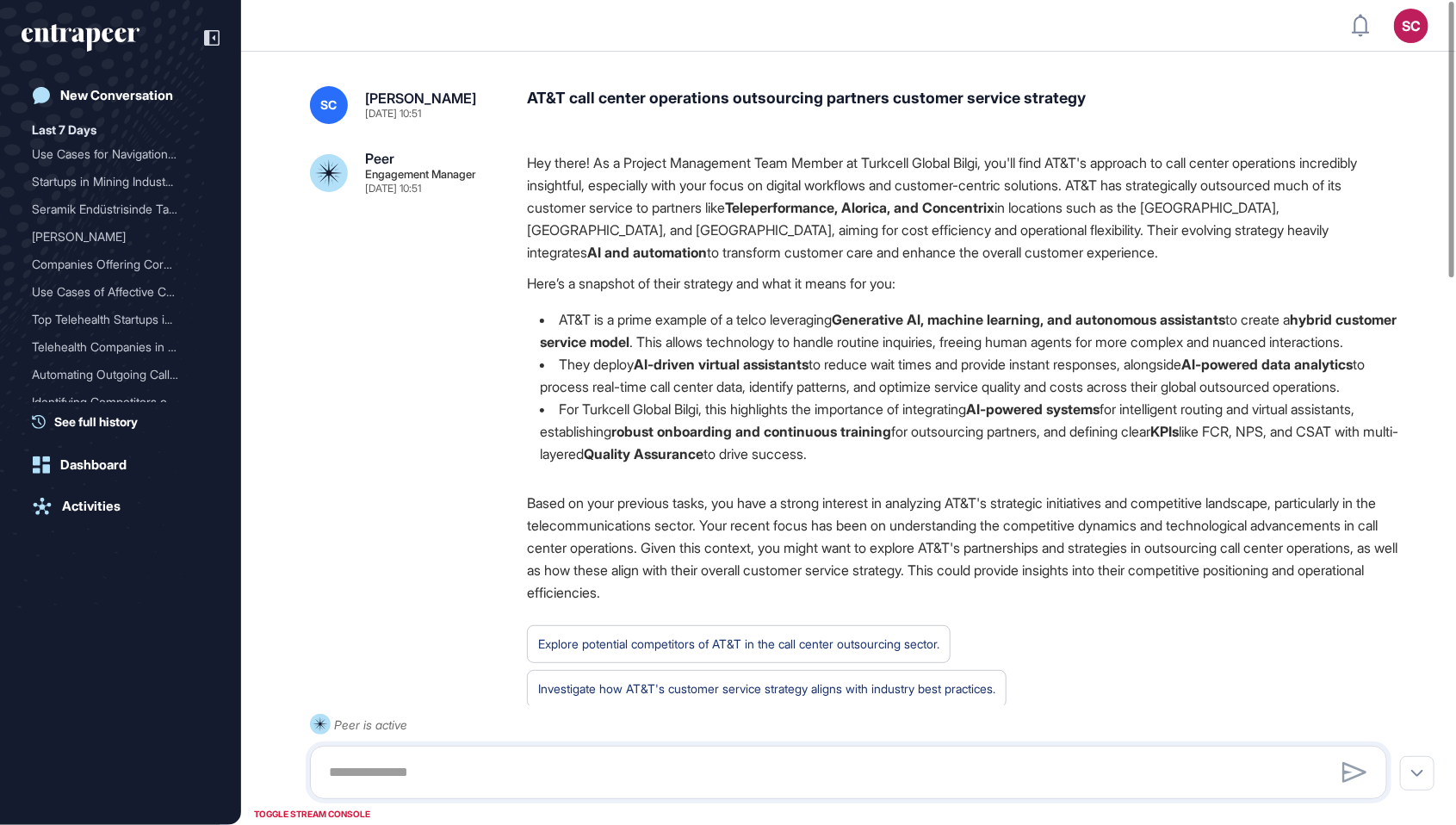
click at [986, 107] on div "AT&T call center operations outsourcing partners customer service strategy" at bounding box center [964, 105] width 874 height 38
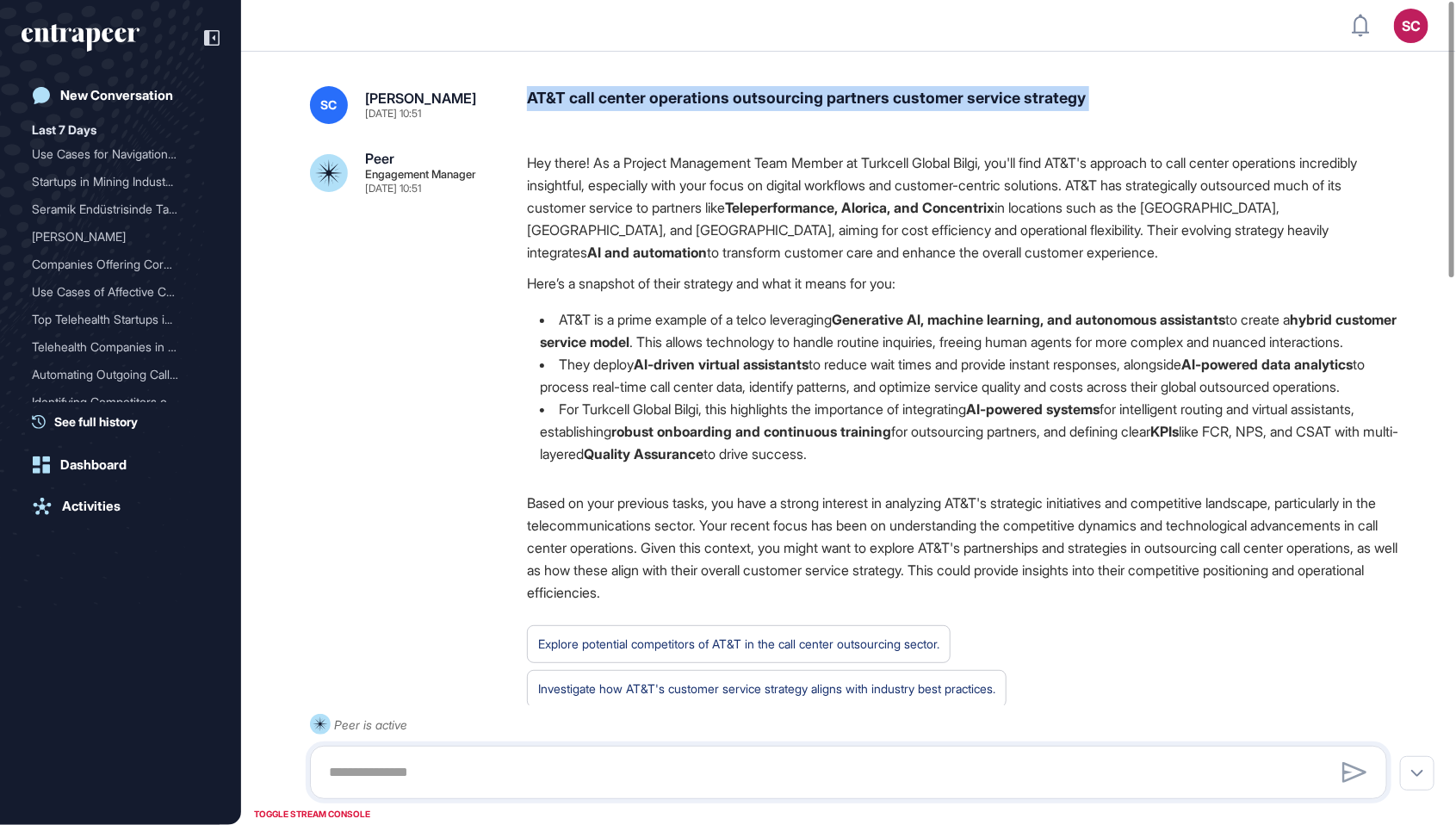
copy div "AT&T call center operations outsourcing partners customer service strategy"
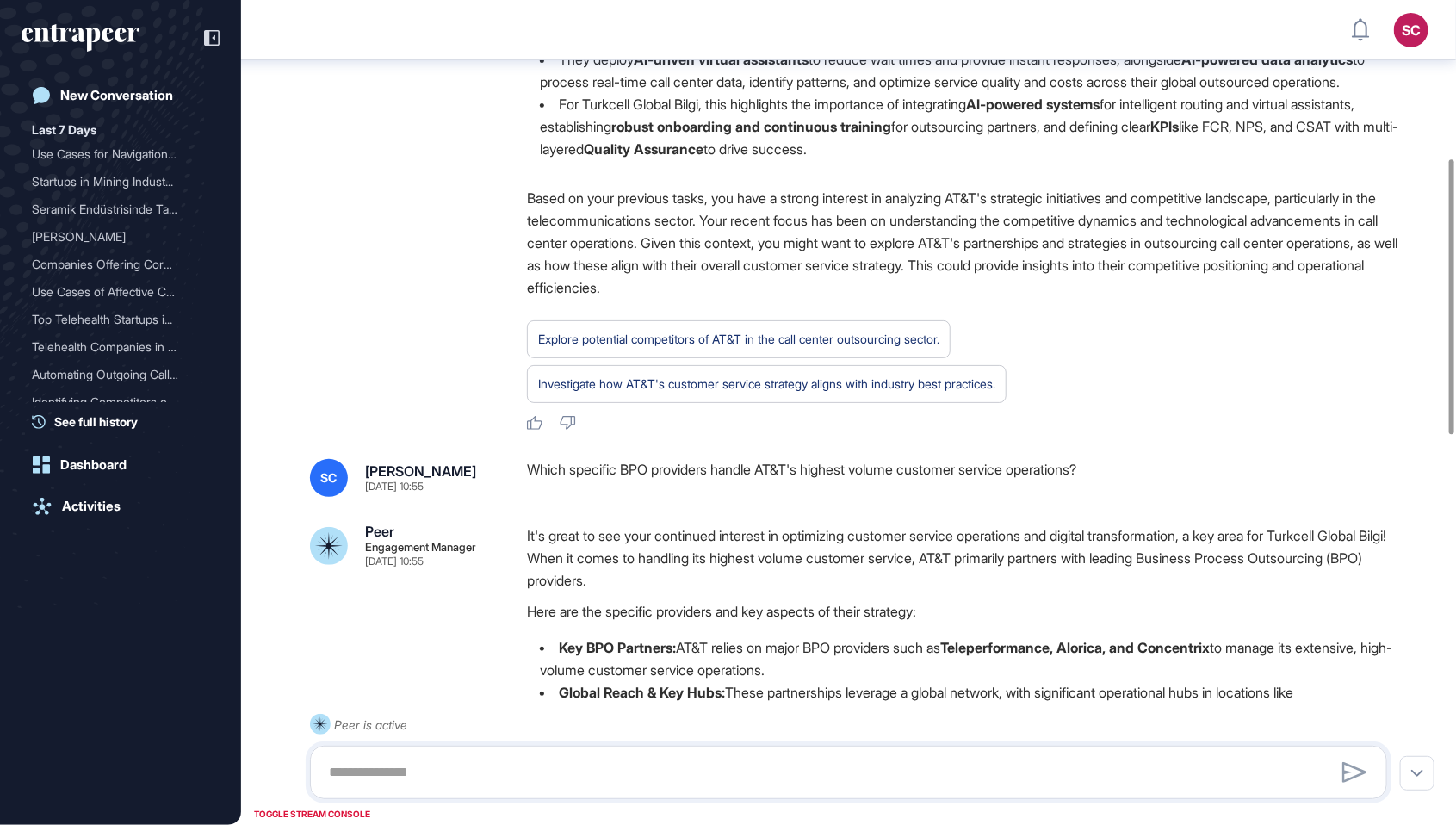
scroll to position [0, 0]
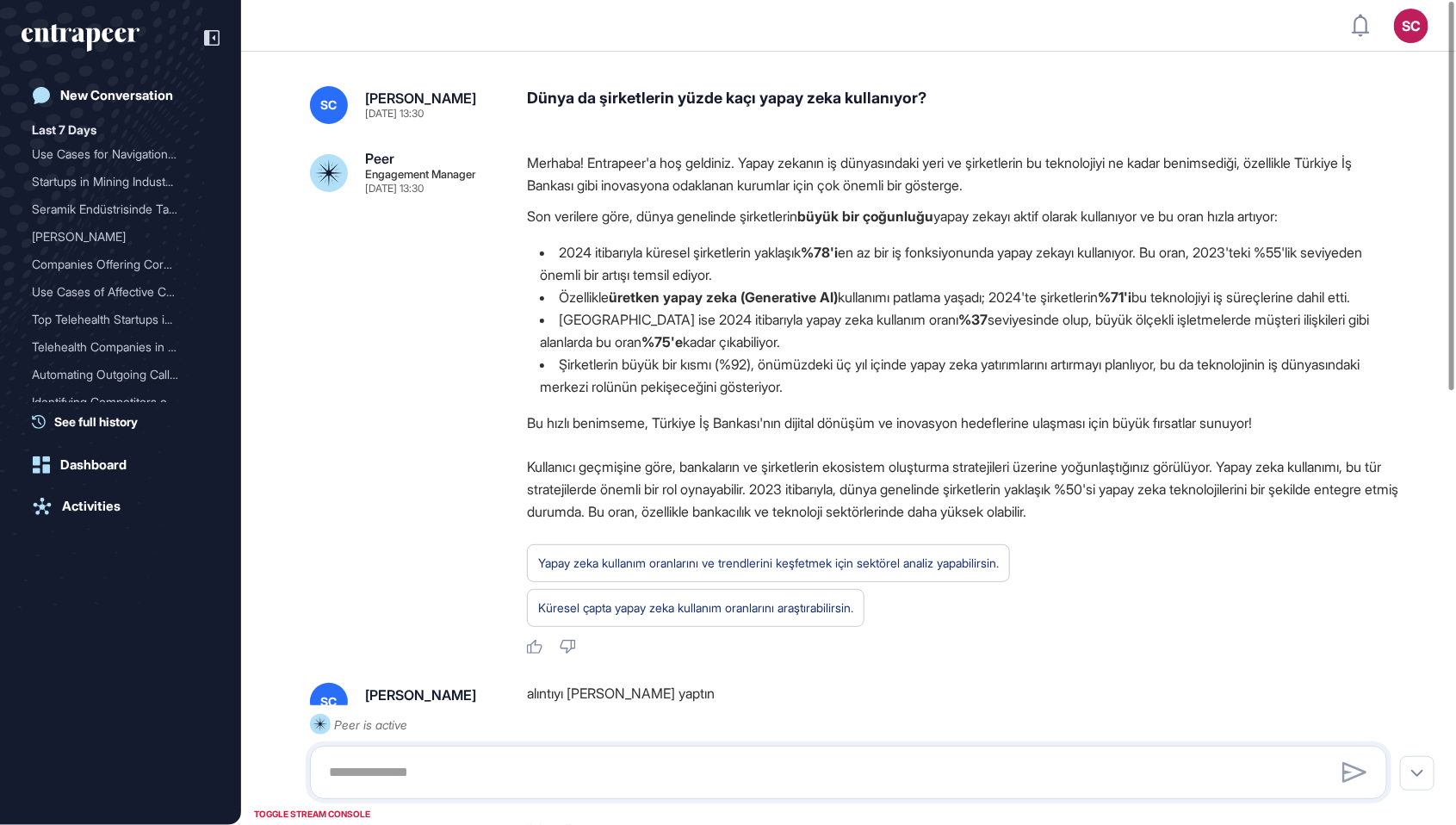
click at [743, 90] on div "Dünya da şirketlerin yüzde kaçı yapay zeka kullanıyor?" at bounding box center [964, 105] width 874 height 38
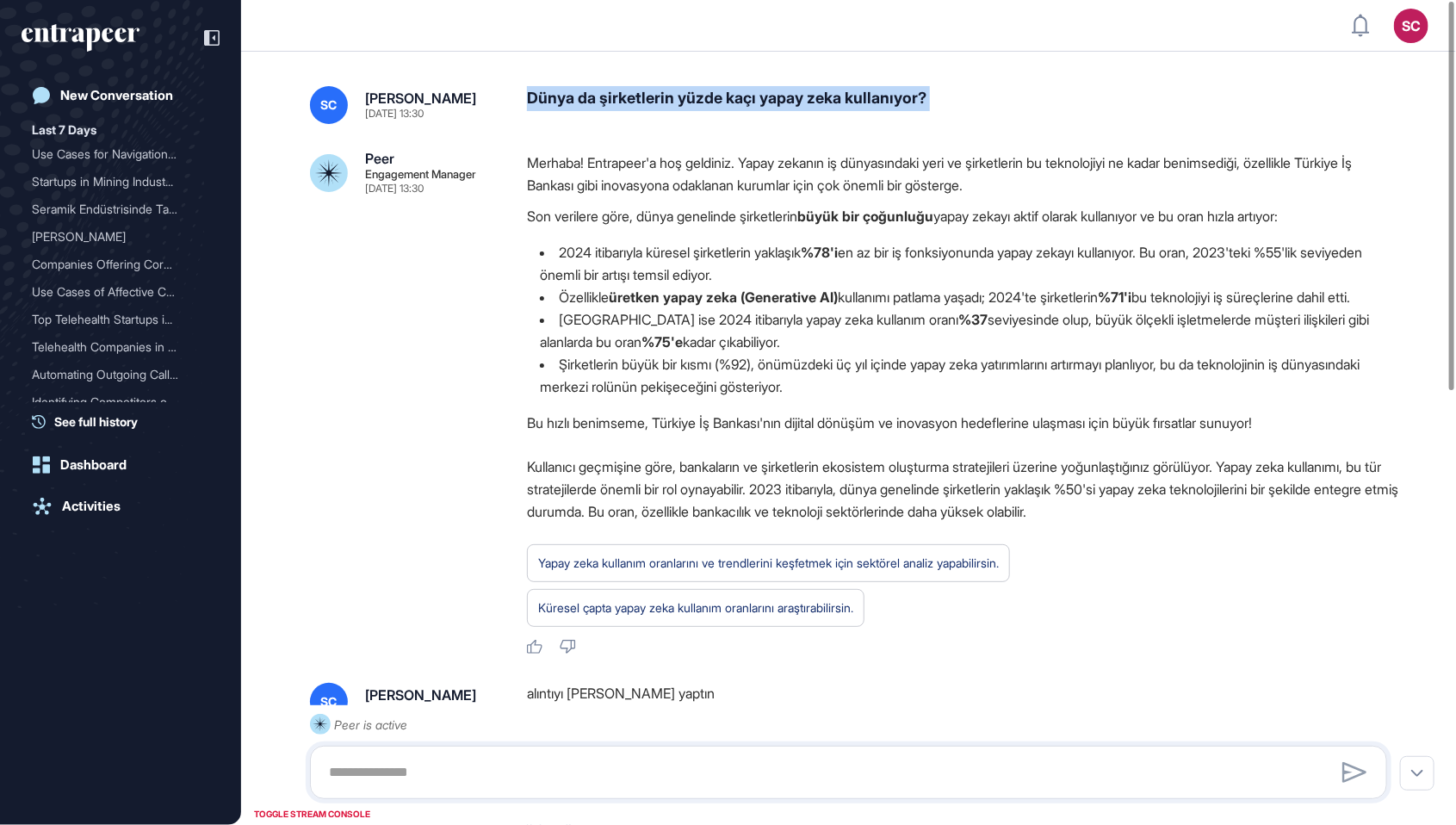
copy div "Dünya da şirketlerin yüzde kaçı yapay zeka kullanıyor?"
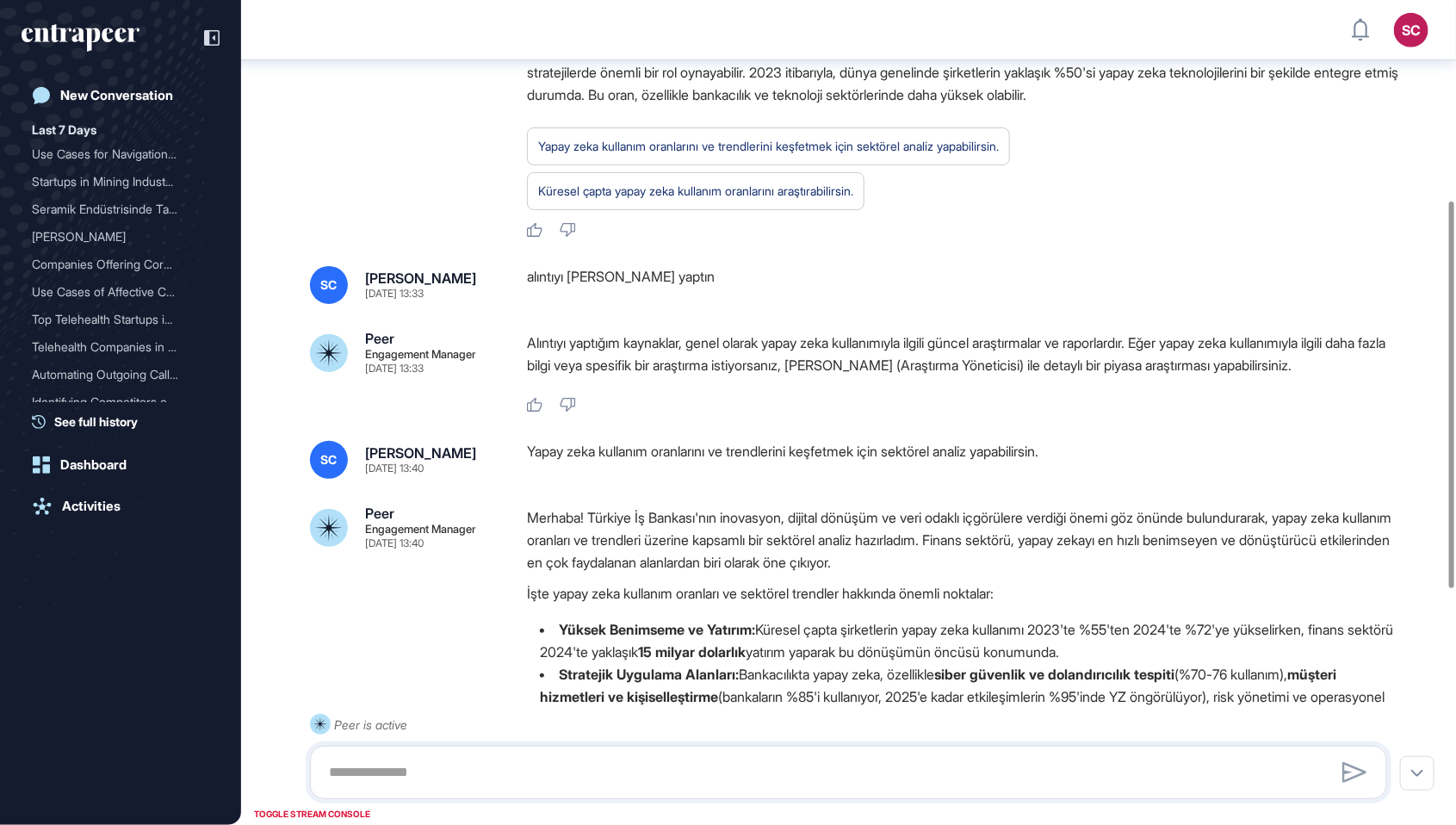
scroll to position [909, 1456]
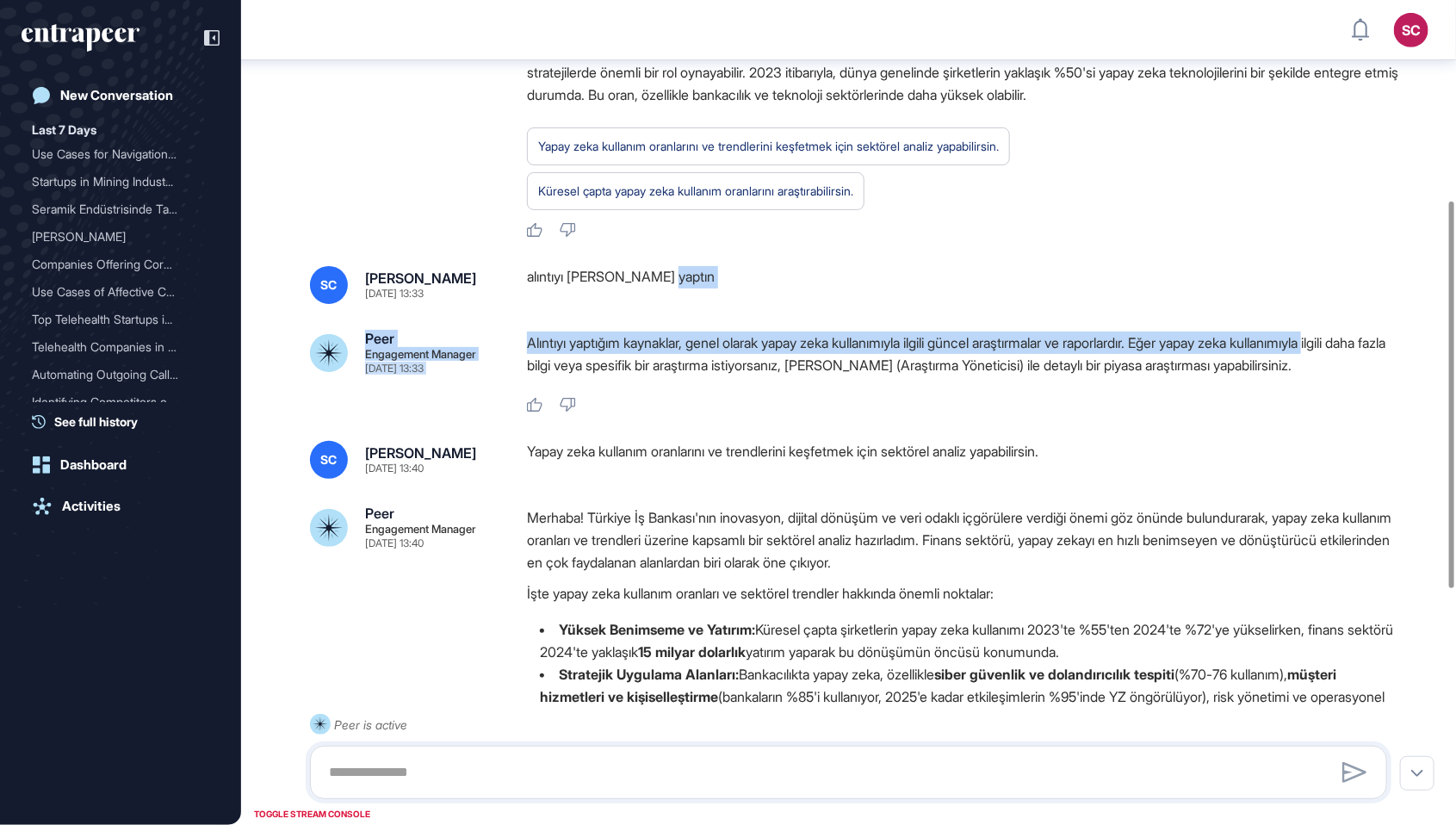
drag, startPoint x: 523, startPoint y: 385, endPoint x: 1429, endPoint y: 317, distance: 908.5
click at [1429, 317] on div "SC Serenay Cetinkaya Sep 29, 2025 13:30 Dünya da şirketlerin yüzde kaçı yapay z…" at bounding box center [848, 525] width 1215 height 1782
click at [1375, 304] on div "alıntıyı nereden yaptın" at bounding box center [964, 284] width 874 height 38
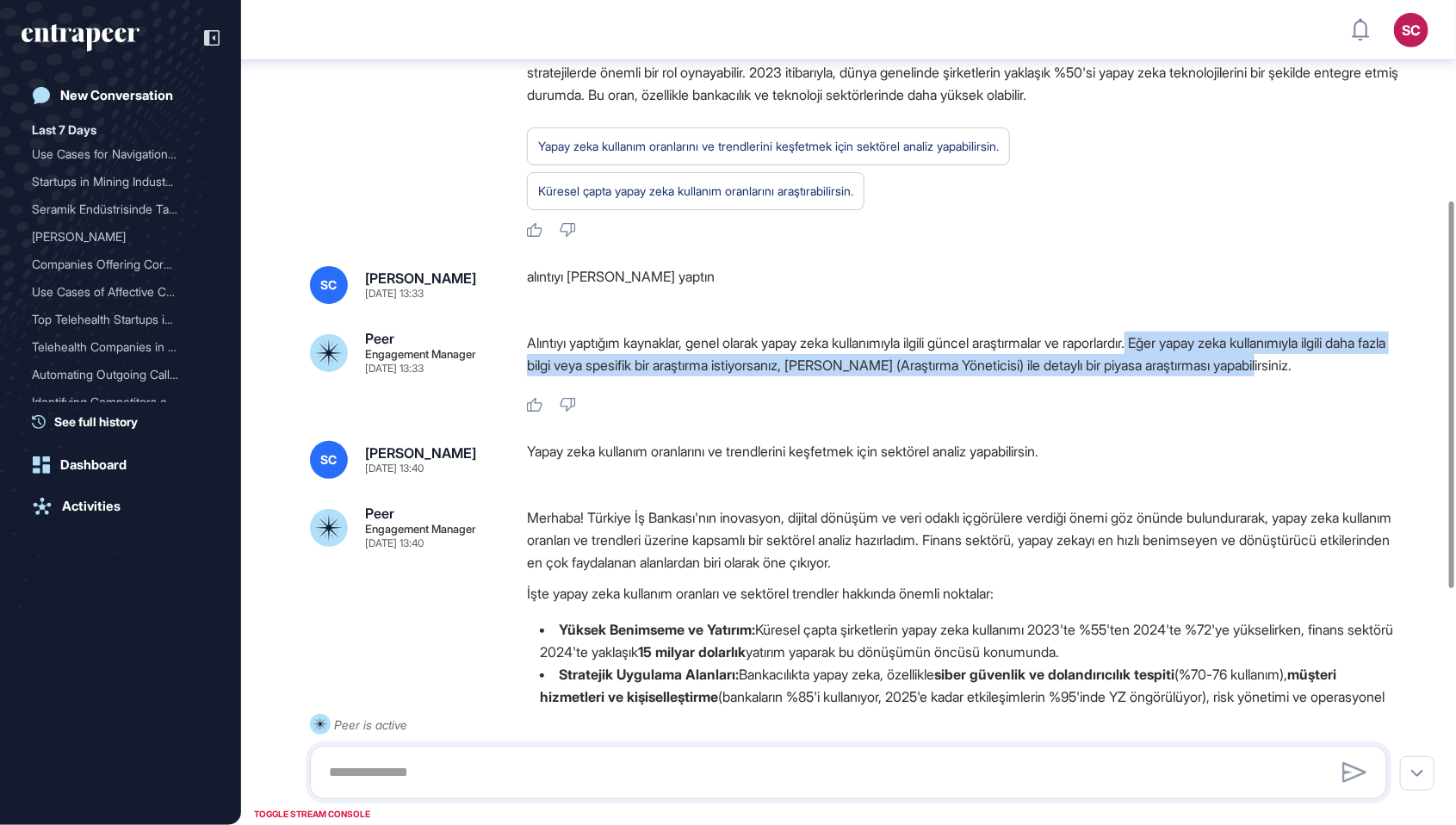
drag, startPoint x: 1184, startPoint y: 358, endPoint x: 1393, endPoint y: 393, distance: 211.9
click at [1393, 377] on p "Alıntıyı yaptığım kaynaklar, genel olarak yapay zeka kullanımıyla ilgili güncel…" at bounding box center [964, 354] width 874 height 45
copy p "Eğer yapay zeka kullanımıyla ilgili daha fazla bilgi veya spesifik bir araştırm…"
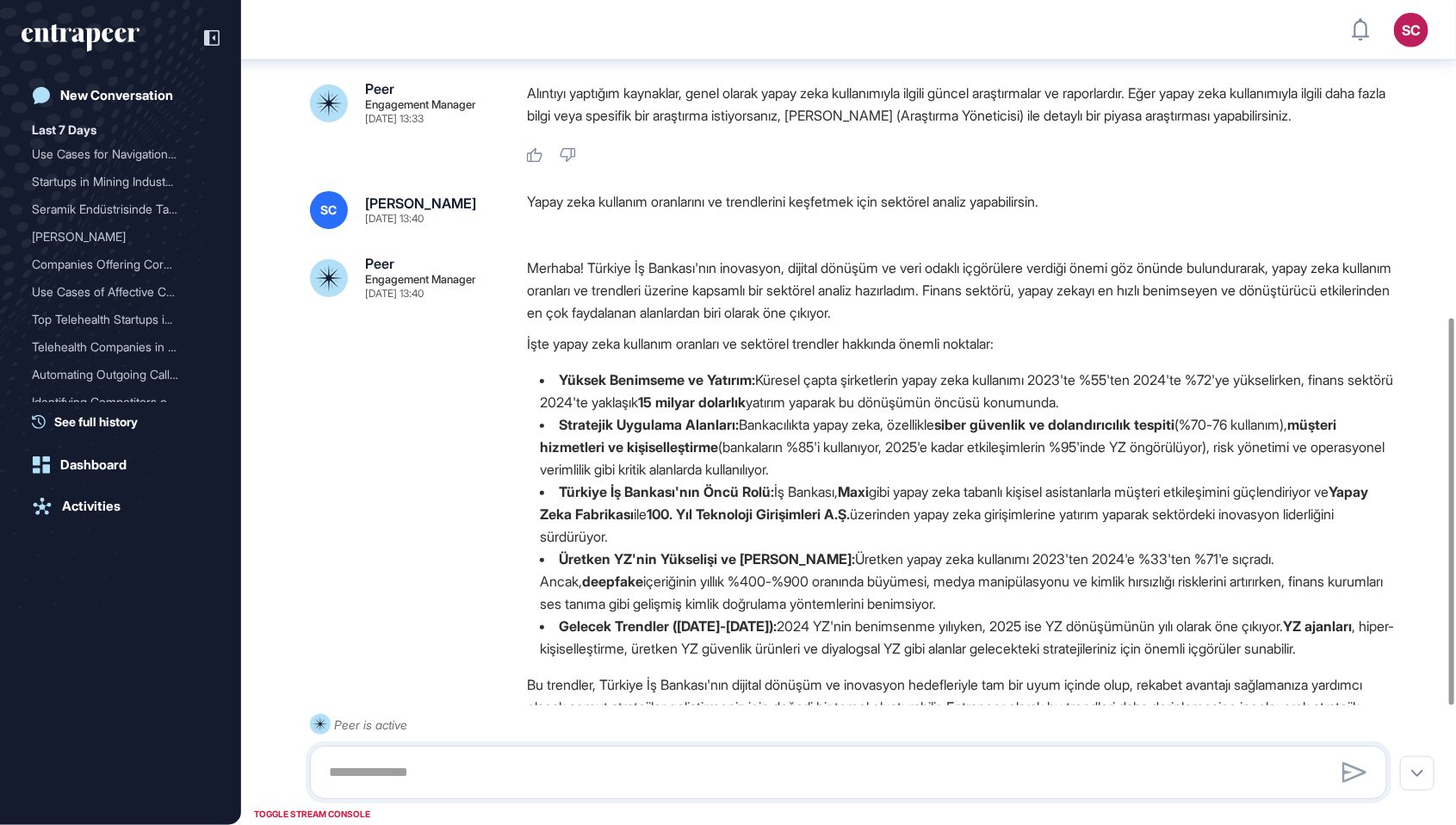
click at [796, 230] on div "Yapay zeka kullanım oranlarını ve trendlerini keşfetmek için sektörel analiz ya…" at bounding box center [964, 210] width 874 height 38
copy div "Yapay zeka kullanım oranlarını ve trendlerini keşfetmek için sektörel analiz ya…"
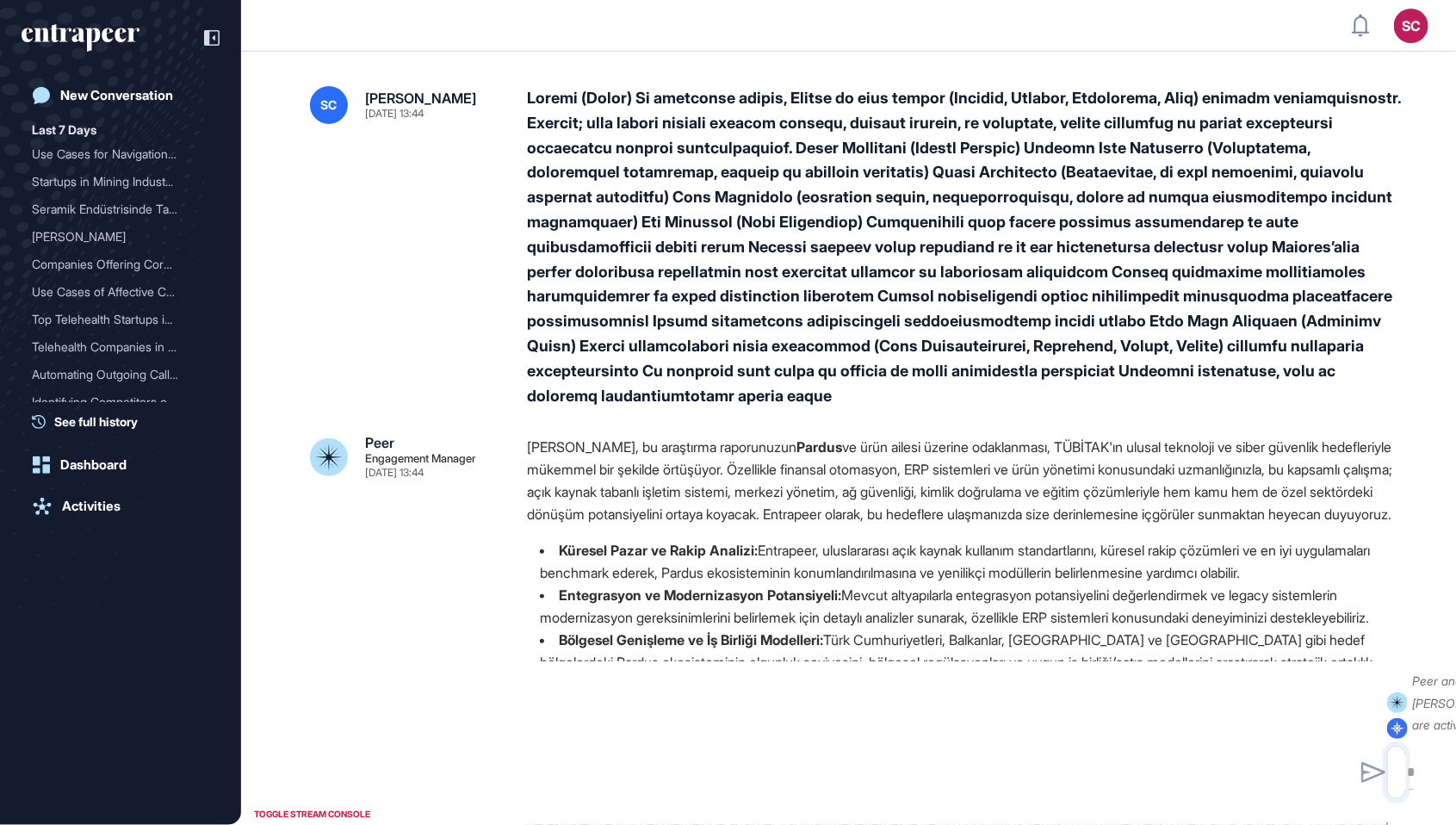
type input "**********"
type input "*"
type input "**********"
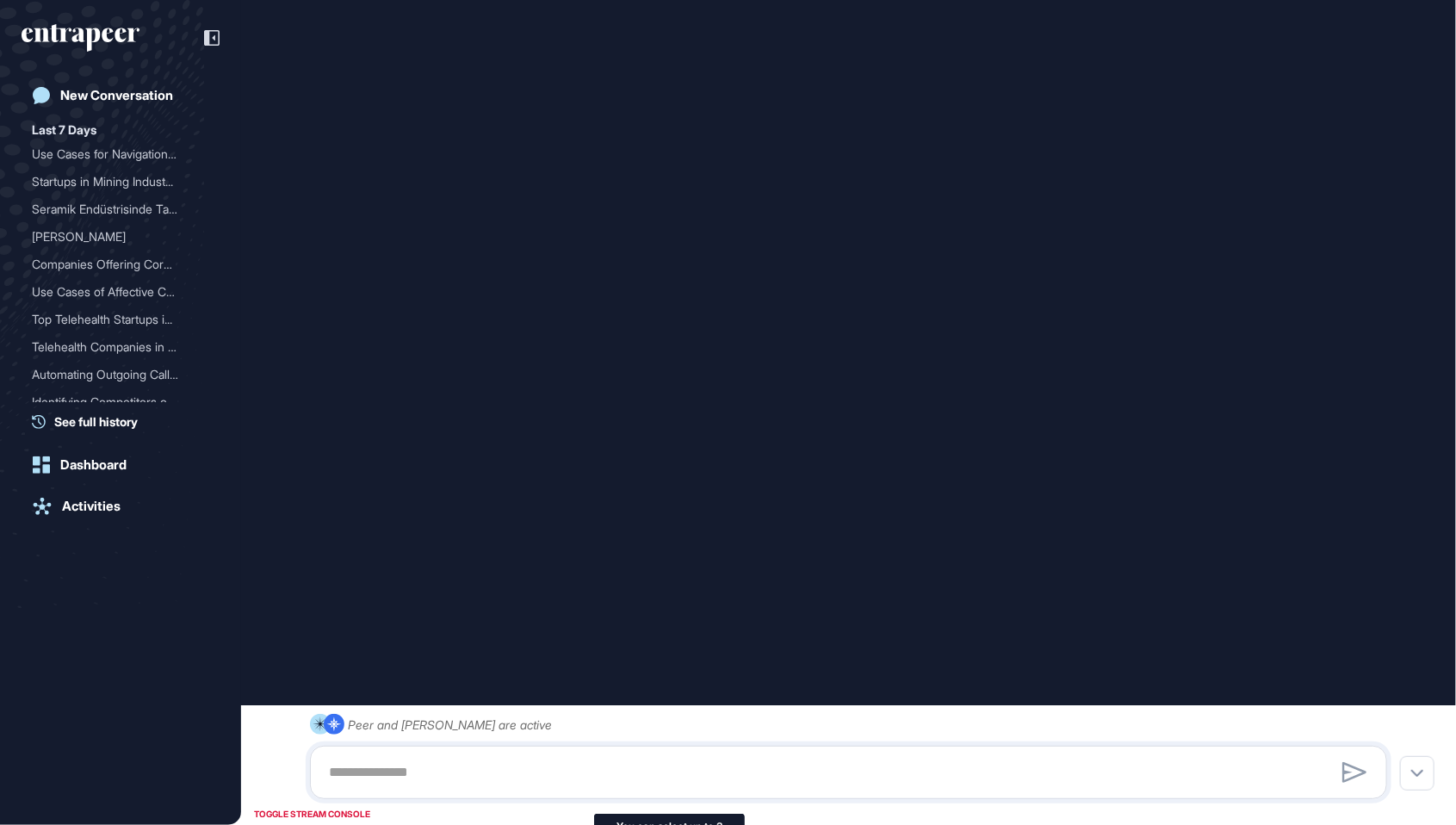
scroll to position [3390, 0]
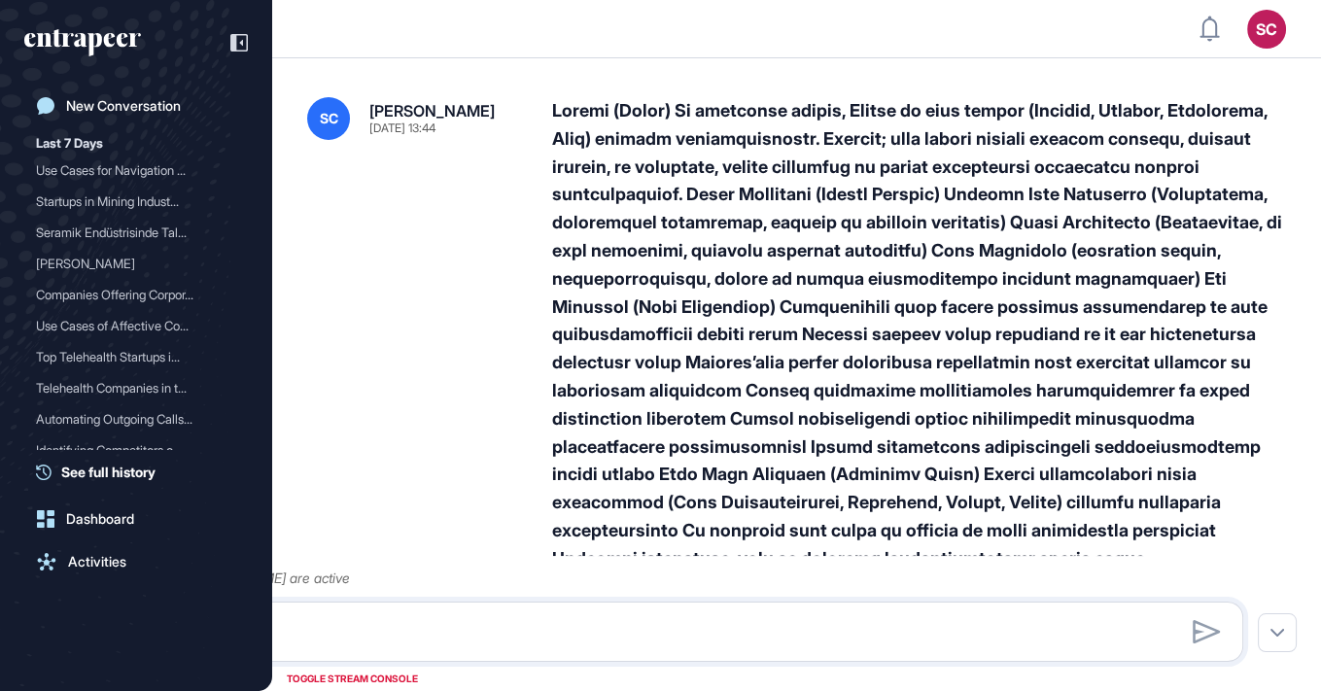
scroll to position [786, 1320]
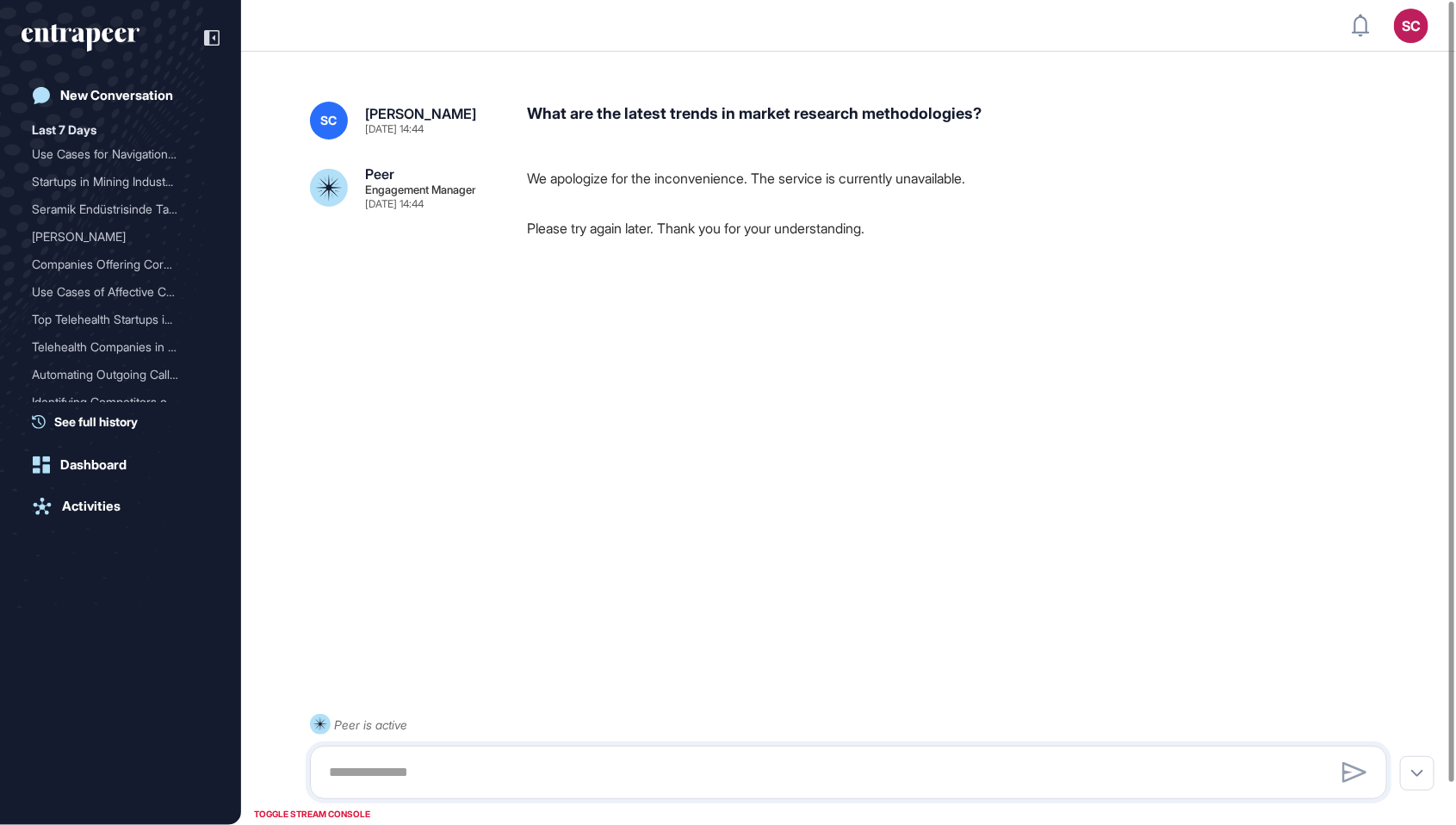
click at [750, 127] on div "What are the latest trends in market research methodologies?" at bounding box center [964, 121] width 874 height 38
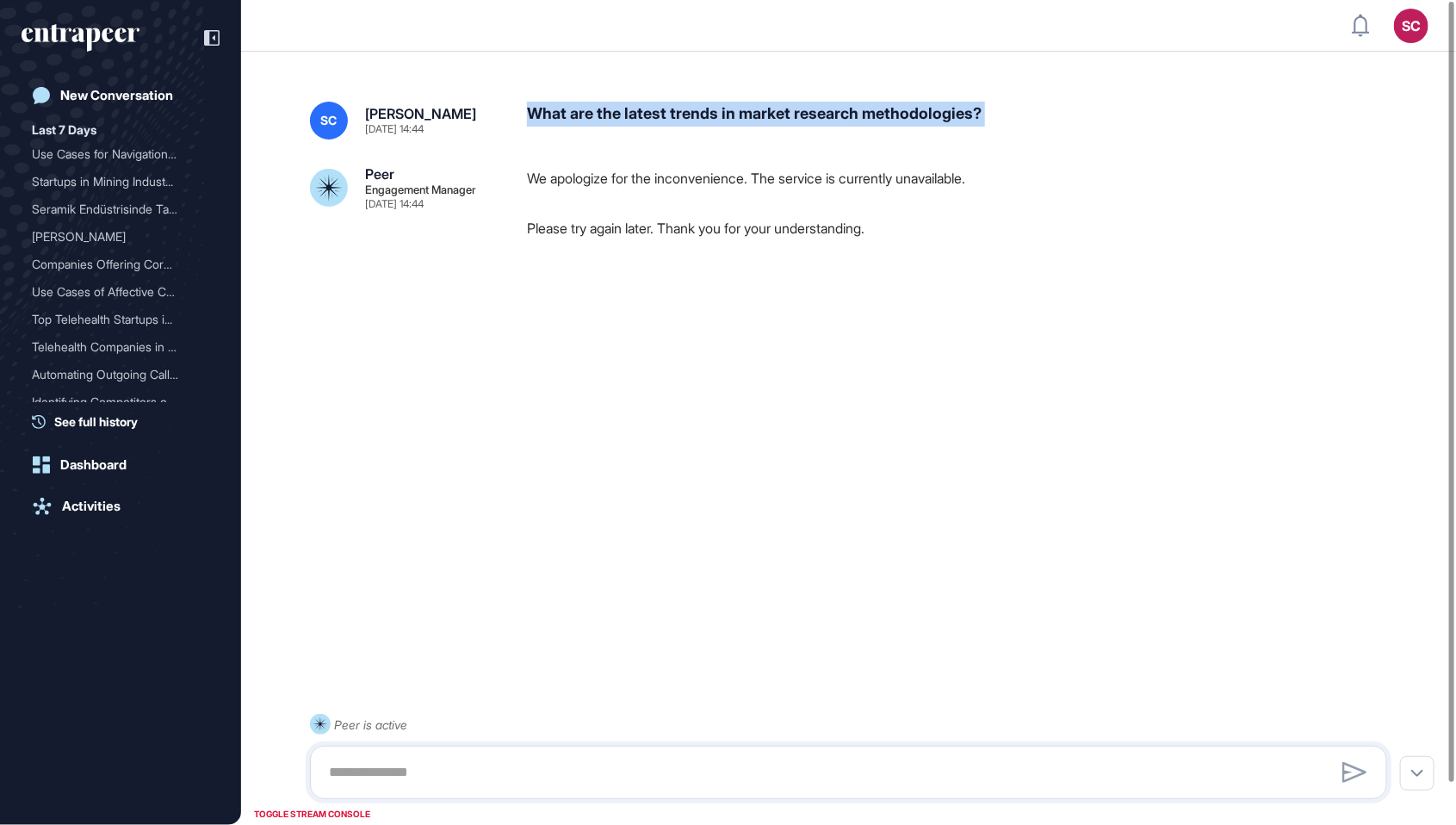
click at [750, 127] on div "What are the latest trends in market research methodologies?" at bounding box center [964, 121] width 874 height 38
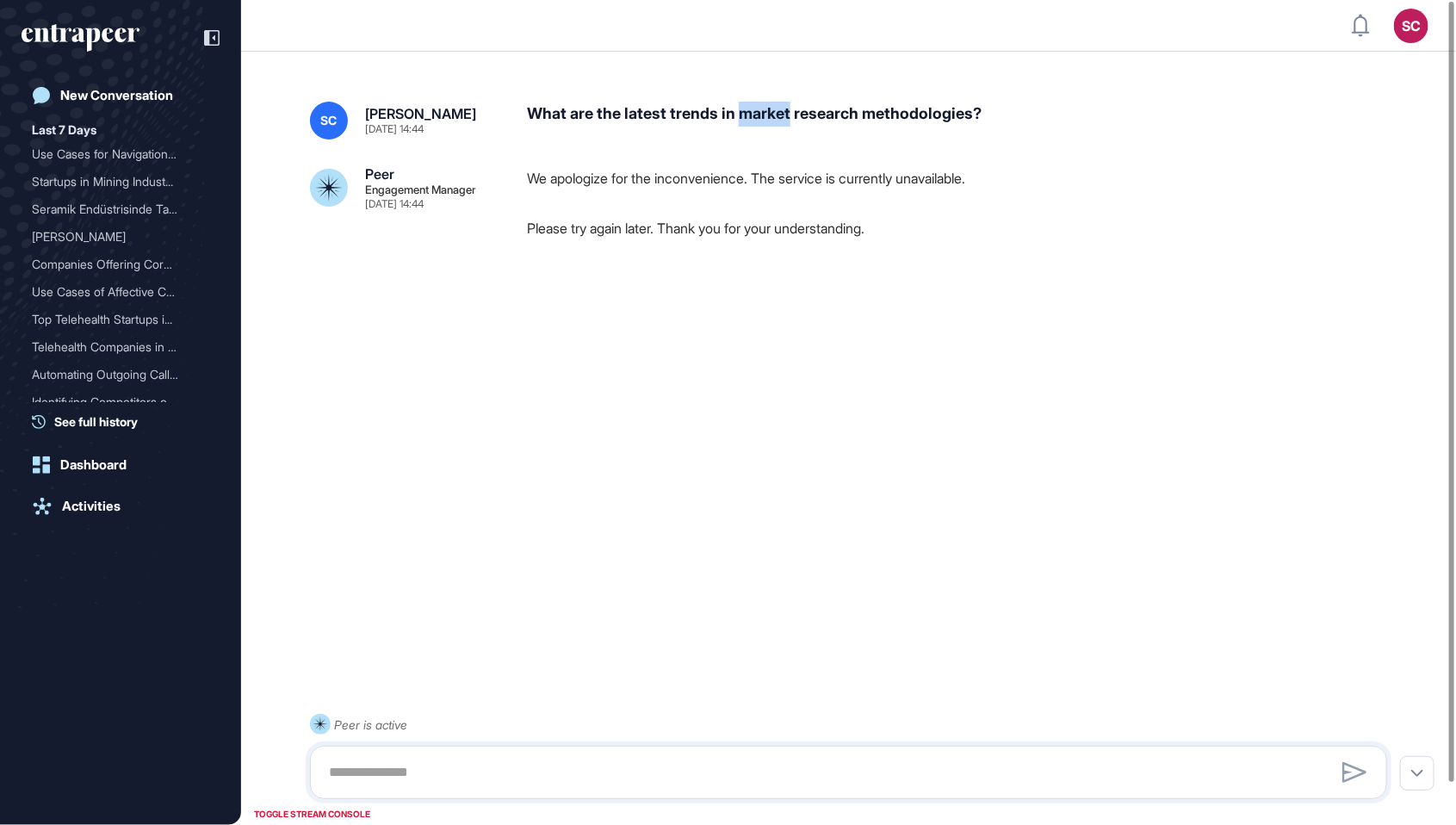
click at [750, 127] on div "What are the latest trends in market research methodologies?" at bounding box center [964, 121] width 874 height 38
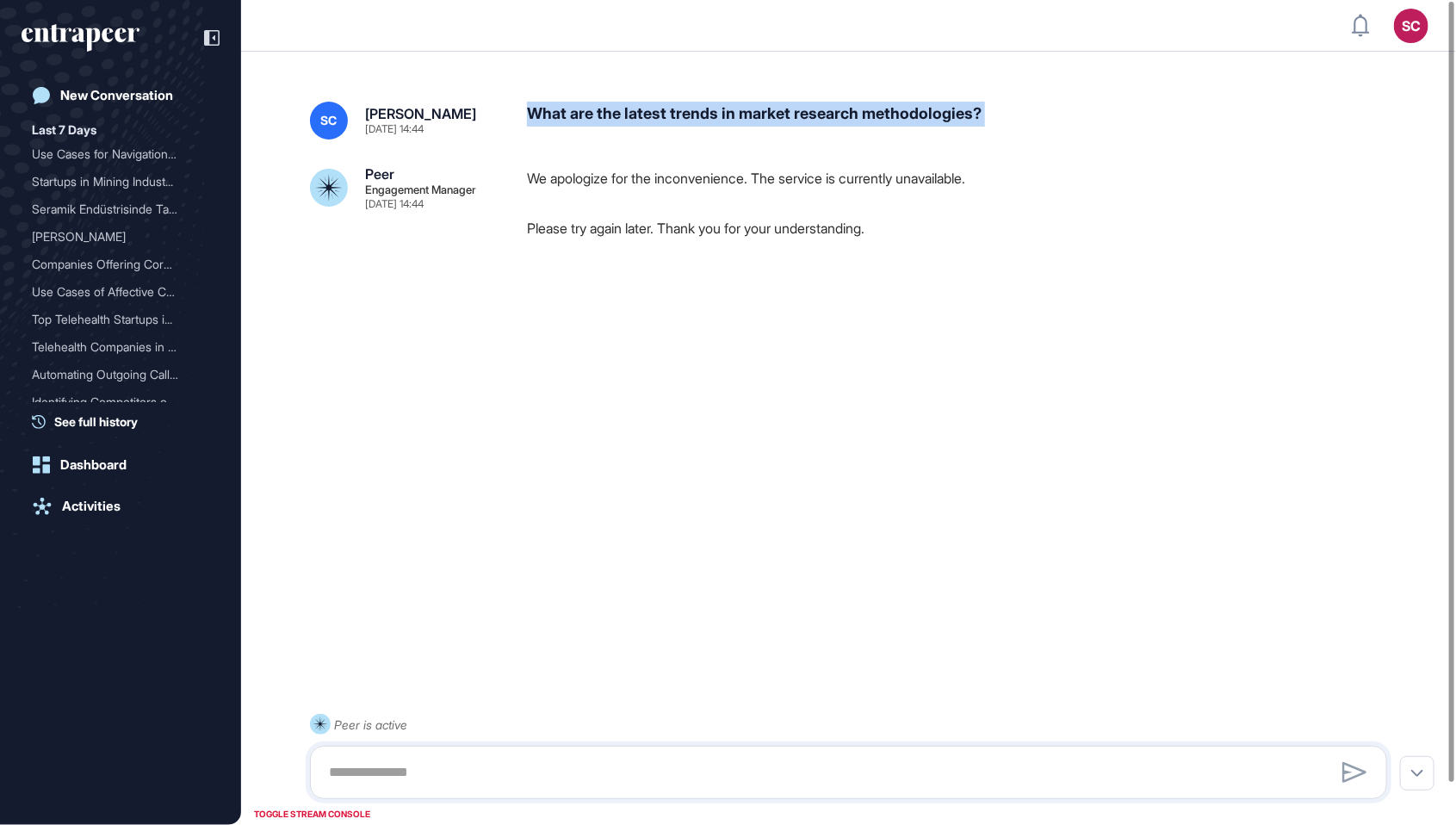
click at [750, 127] on div "What are the latest trends in market research methodologies?" at bounding box center [964, 121] width 874 height 38
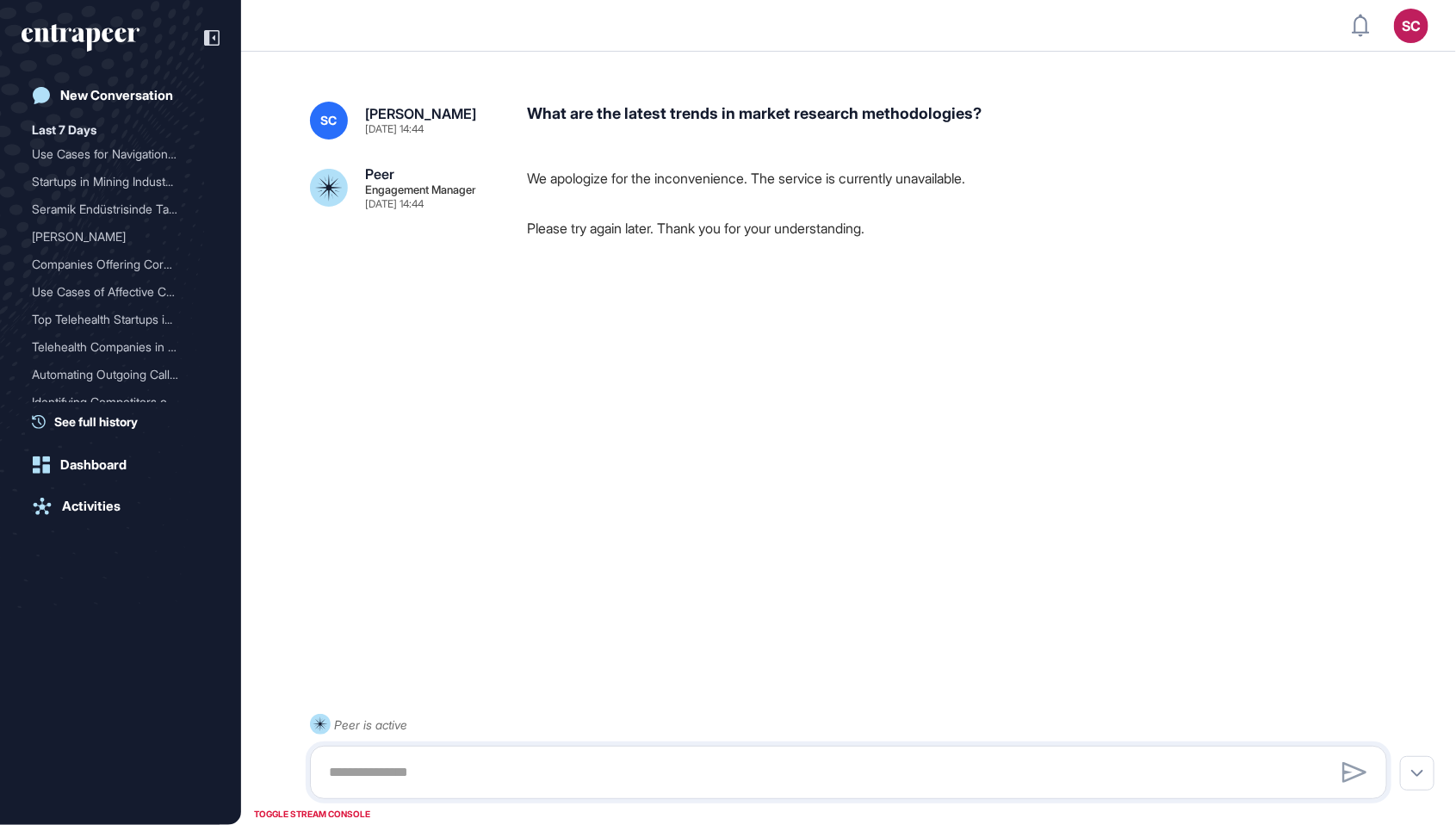
click at [655, 346] on div at bounding box center [848, 315] width 1077 height 69
click at [337, 0] on html "SC Admin Dashboard Dashboard Profile My Content Request More Data New Conversat…" at bounding box center [728, 412] width 1456 height 825
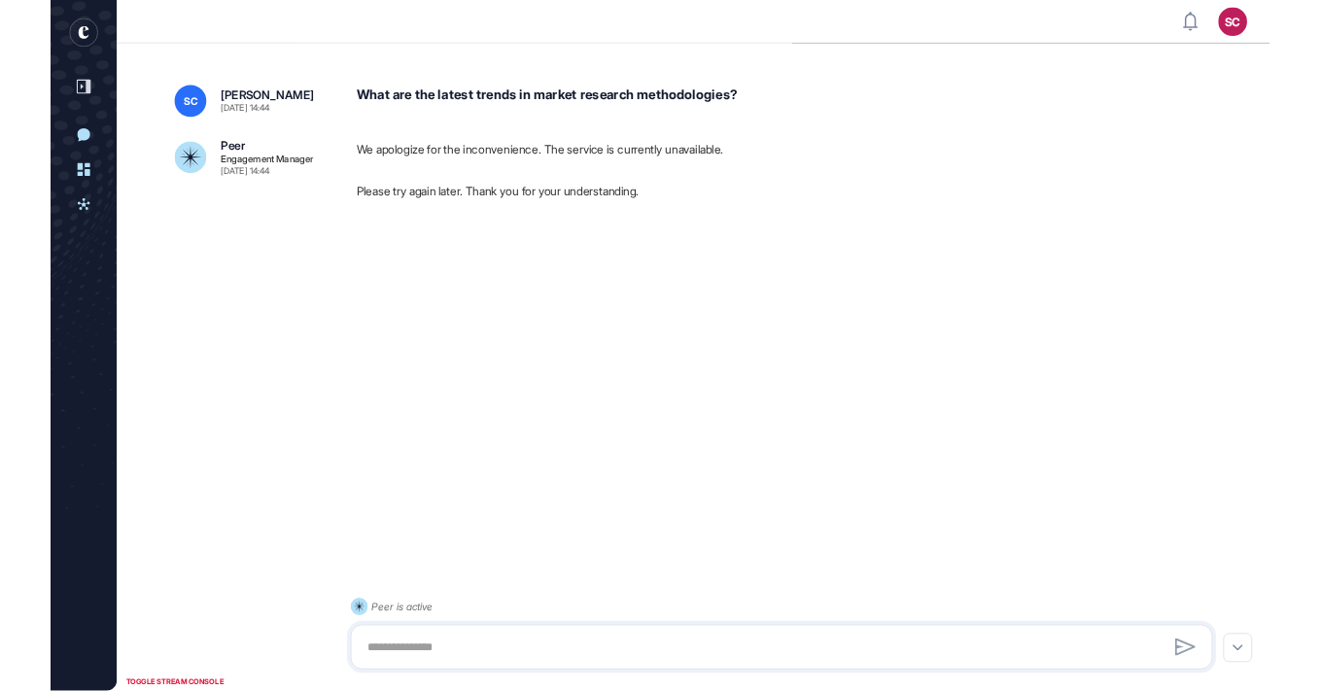
scroll to position [786, 1320]
